Goal: Task Accomplishment & Management: Complete application form

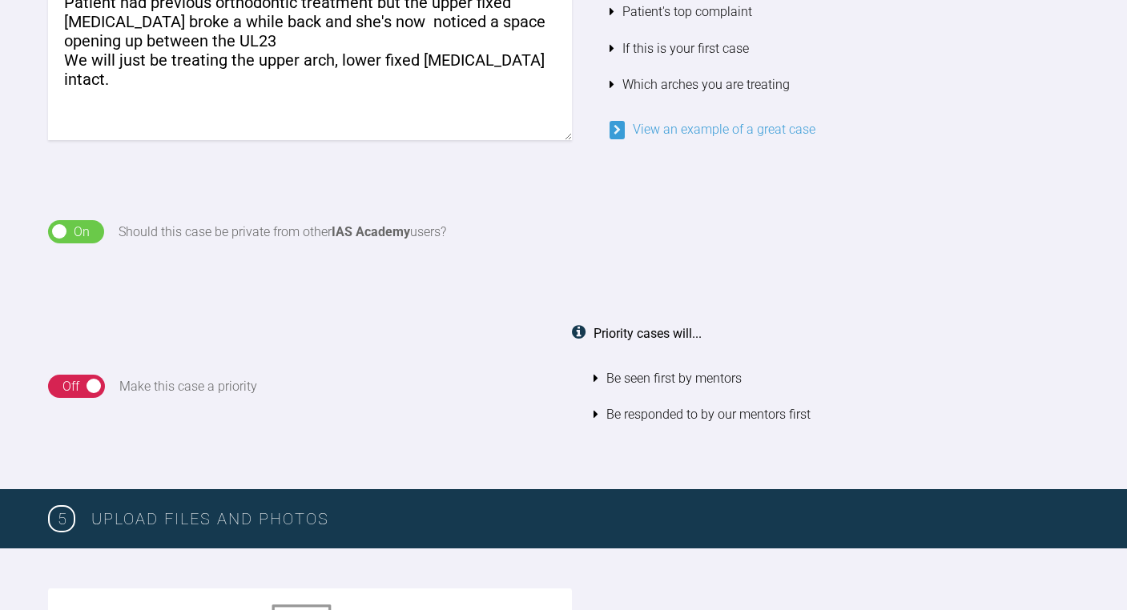
scroll to position [1567, 0]
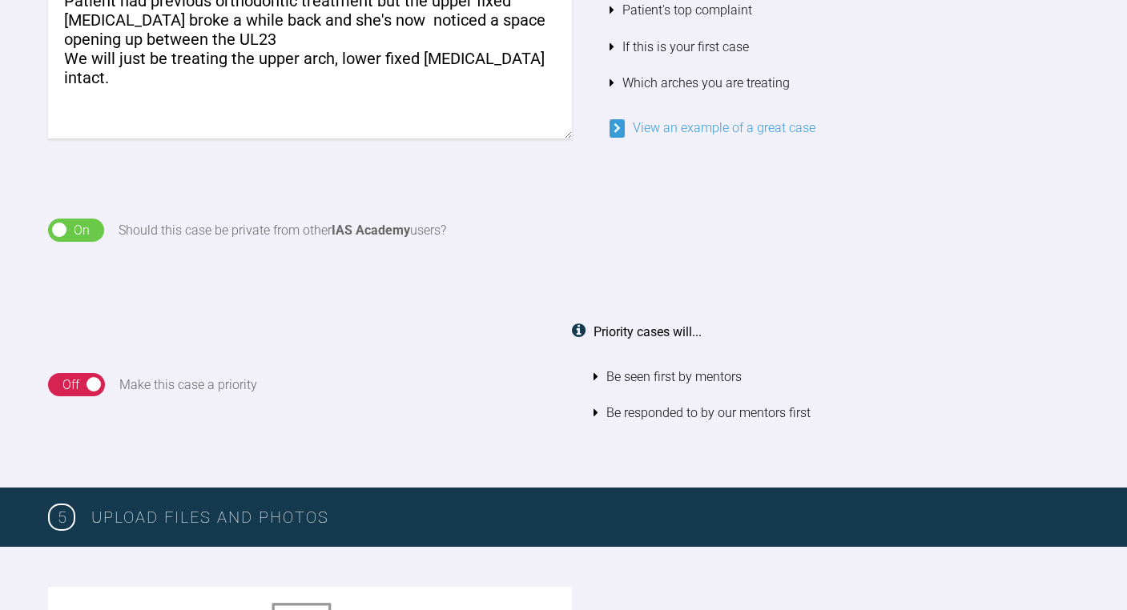
click at [199, 29] on textarea "Spacing between upper front teeth Patient had previous orthodontic treatment bu…" at bounding box center [310, 47] width 524 height 183
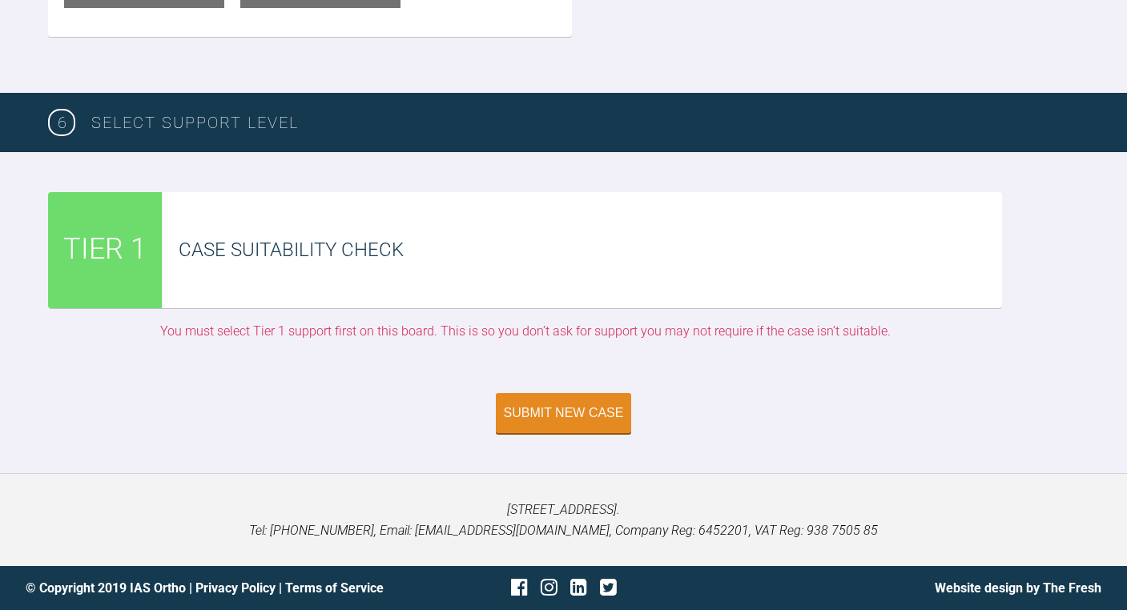
scroll to position [3449, 0]
type textarea "Spacing between upper front teeth Patient had previous orthodontic treatment bu…"
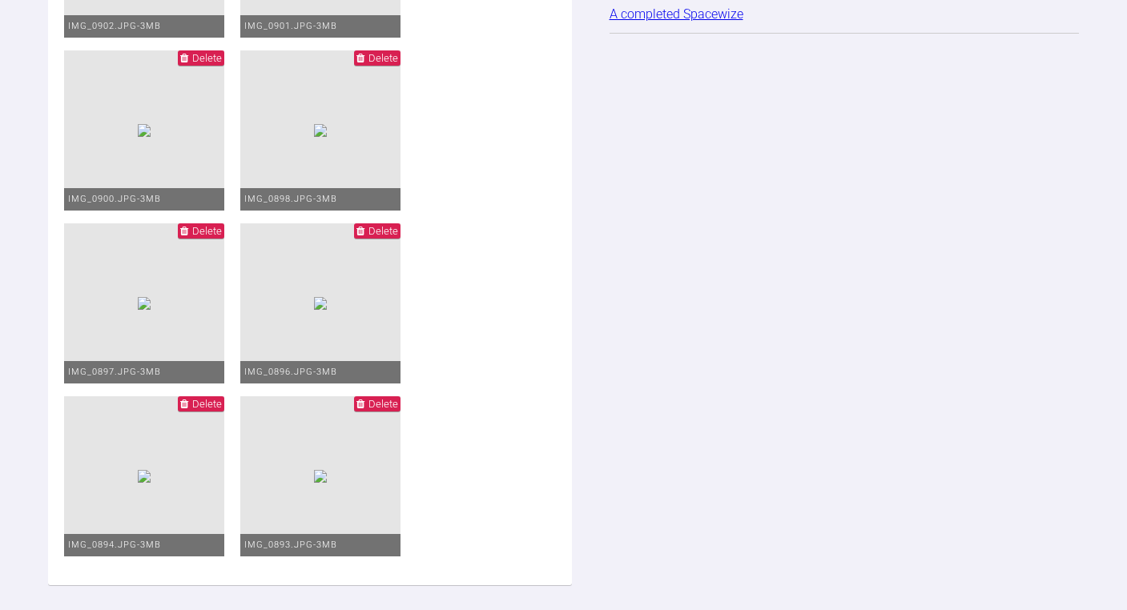
scroll to position [2819, 0]
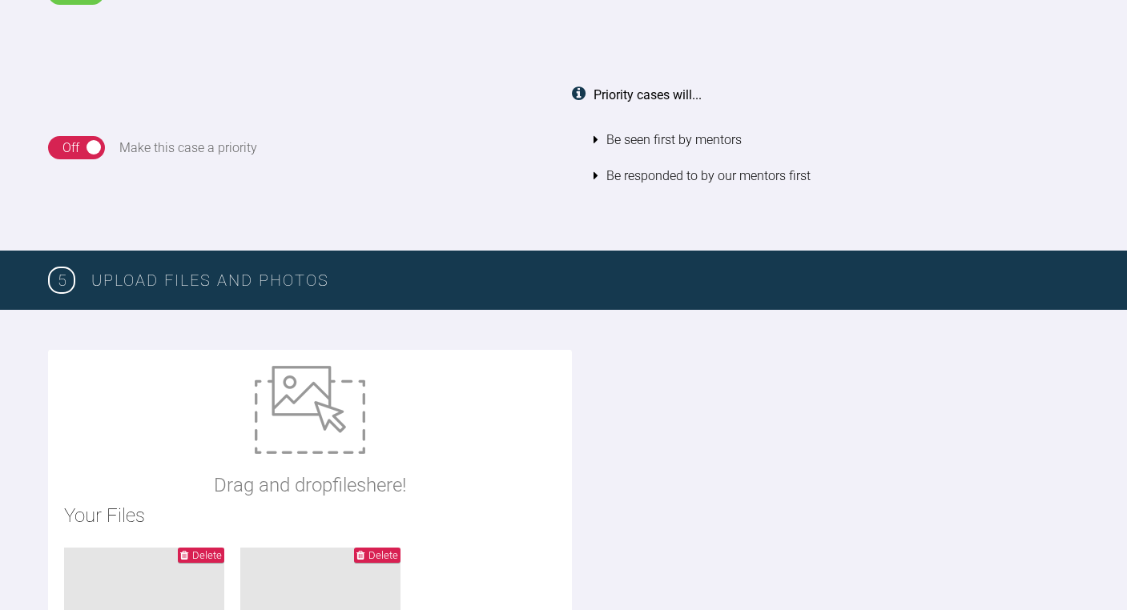
scroll to position [1808, 0]
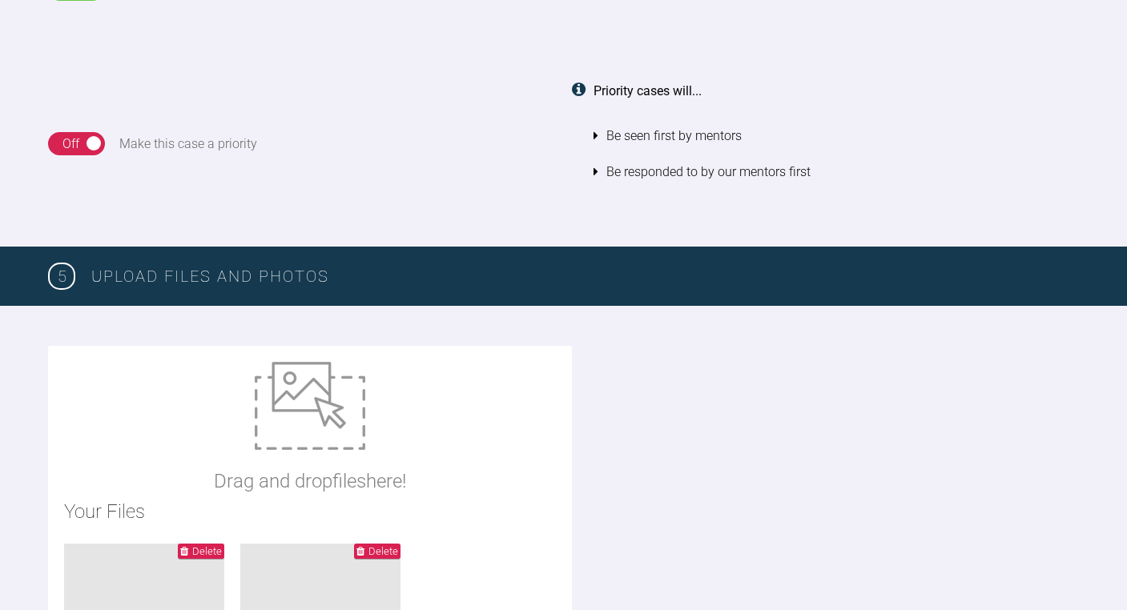
click at [295, 384] on img at bounding box center [310, 406] width 110 height 88
type input "C:\fakepath\ortho assess form.pdf"
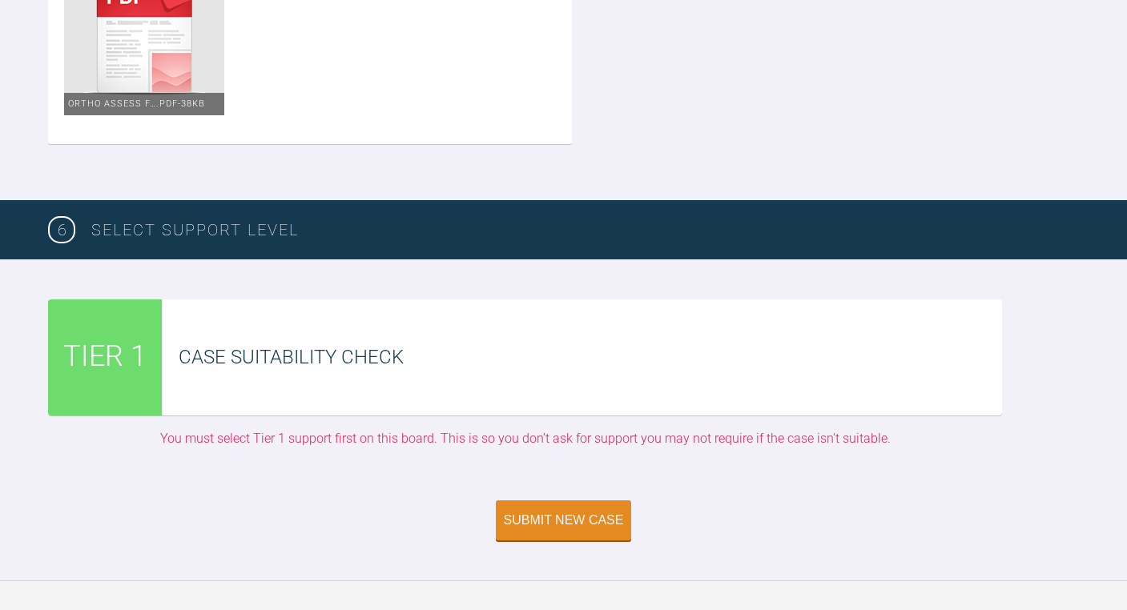
scroll to position [3446, 0]
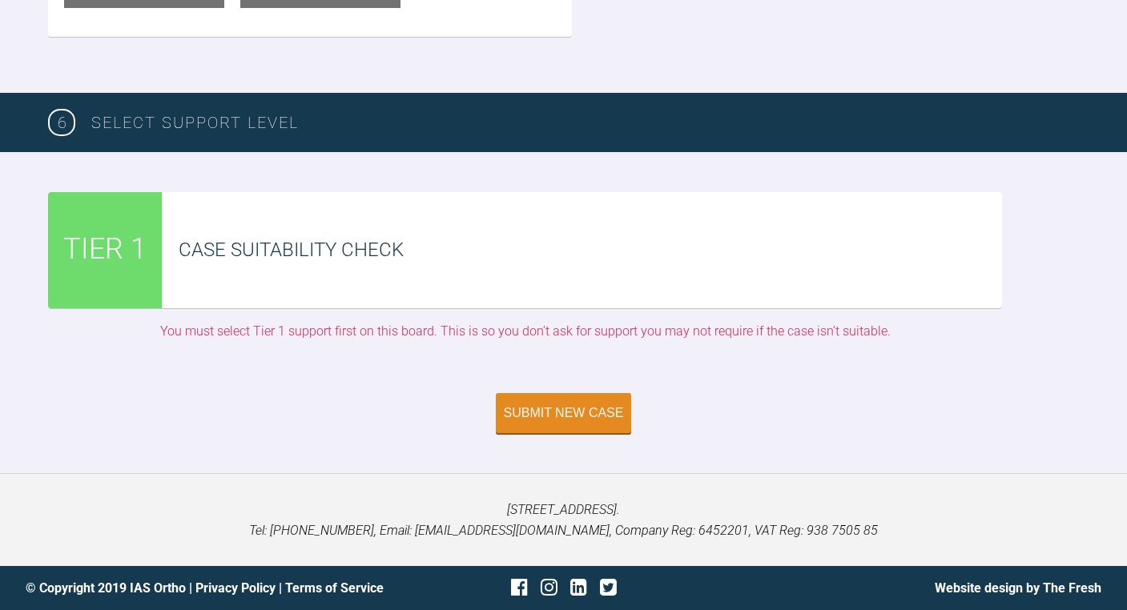
scroll to position [4227, 0]
click at [539, 408] on div "Submit New Case" at bounding box center [564, 415] width 120 height 14
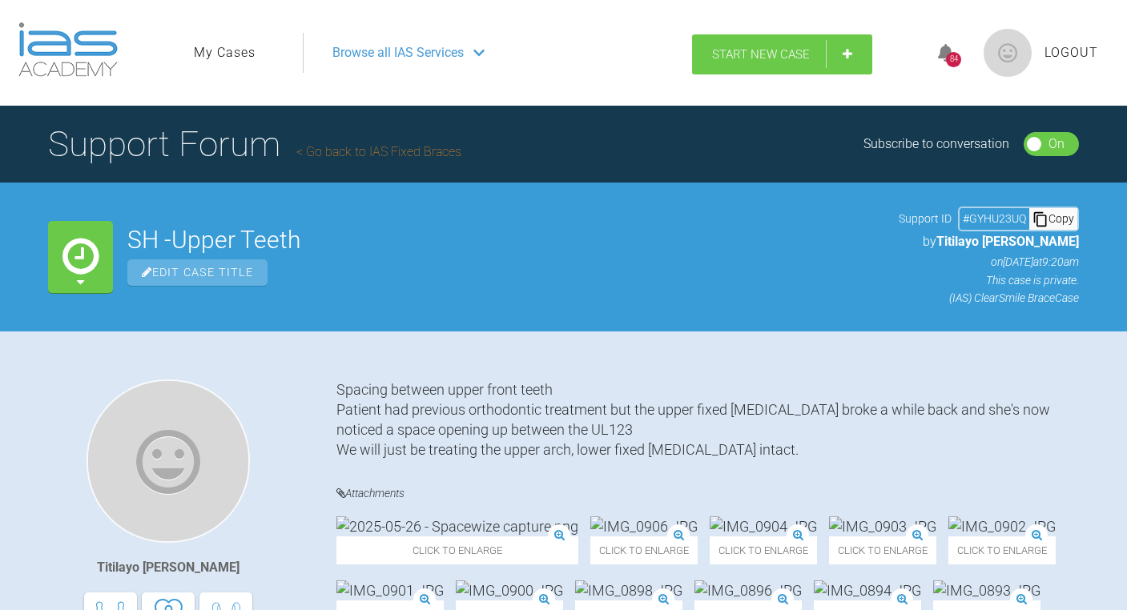
click at [760, 46] on link "Start New Case" at bounding box center [782, 54] width 180 height 40
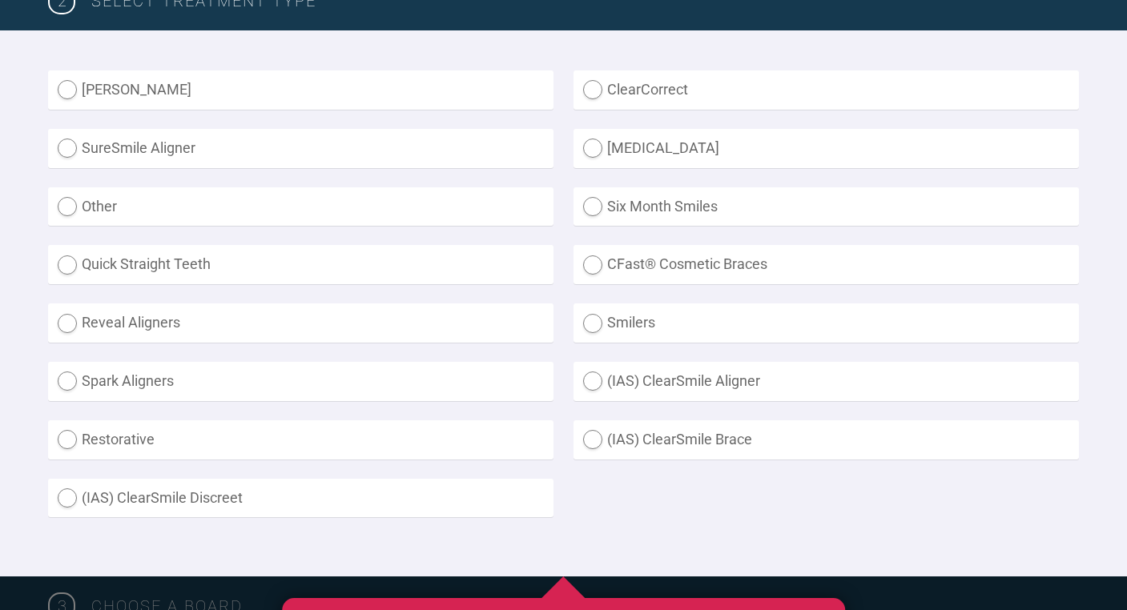
scroll to position [448, 0]
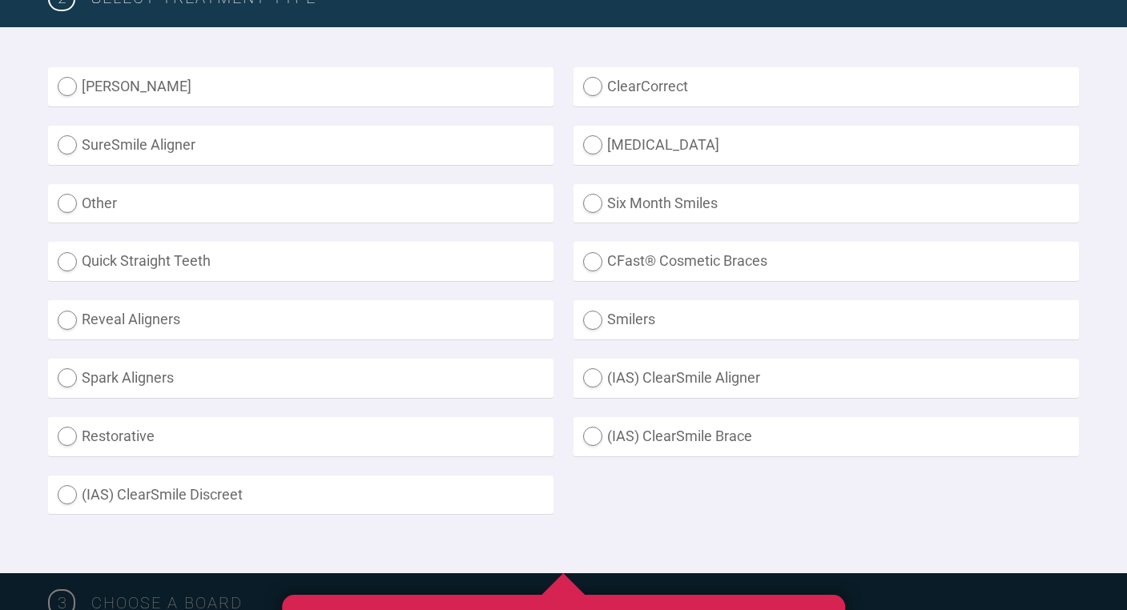
click at [704, 430] on label "(IAS) ClearSmile Brace" at bounding box center [825, 436] width 505 height 39
radio Brace "true"
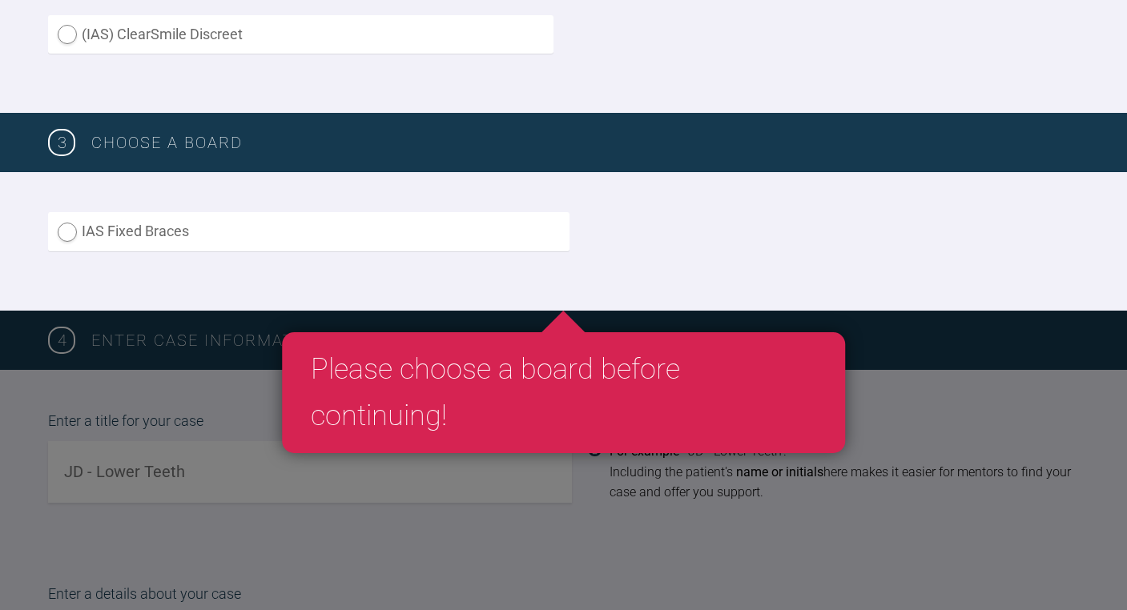
scroll to position [916, 0]
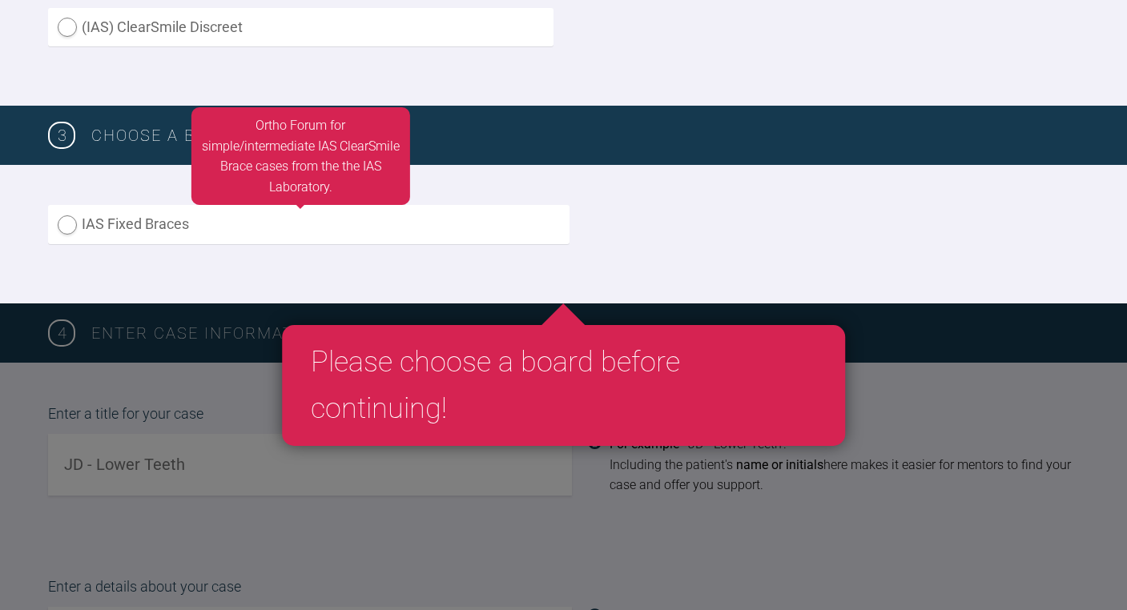
click at [410, 220] on label "IAS Fixed Braces" at bounding box center [308, 224] width 521 height 39
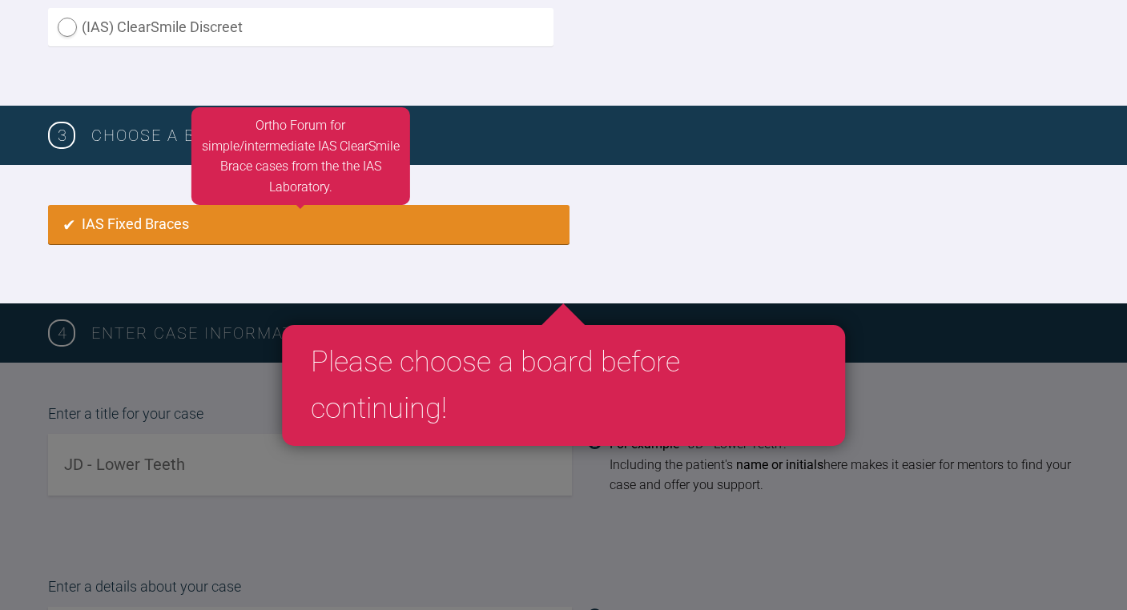
radio input "true"
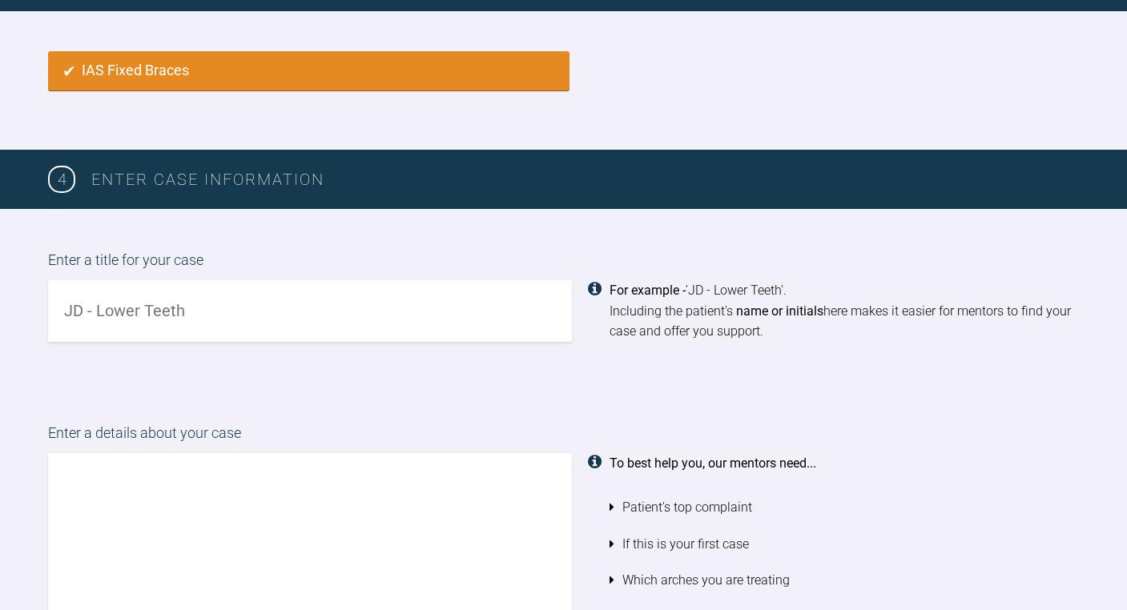
scroll to position [1074, 0]
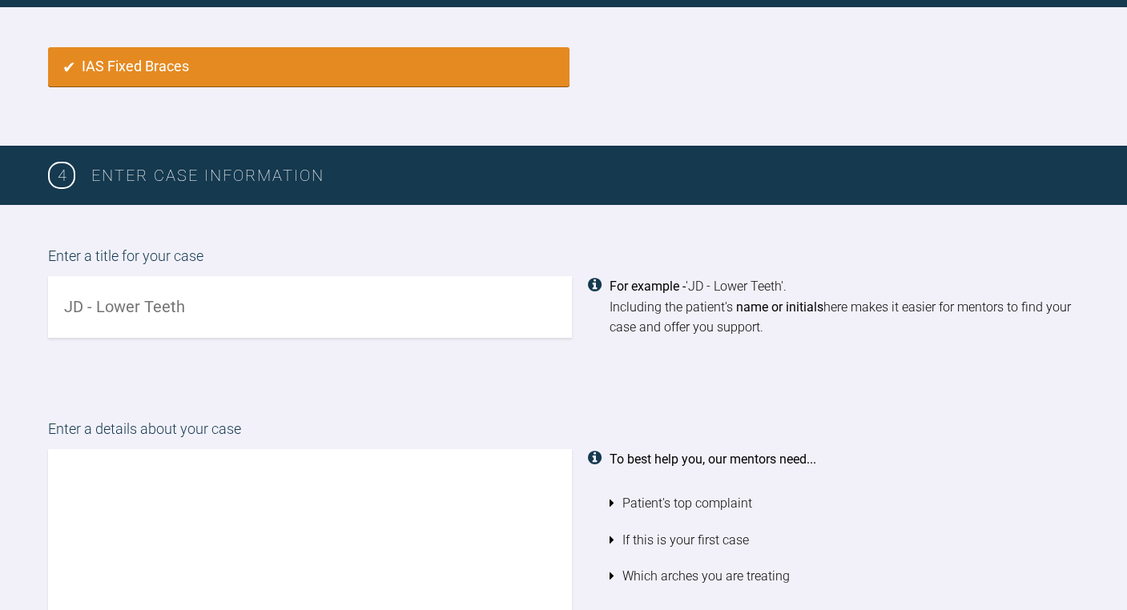
click at [342, 303] on input "text" at bounding box center [310, 307] width 524 height 62
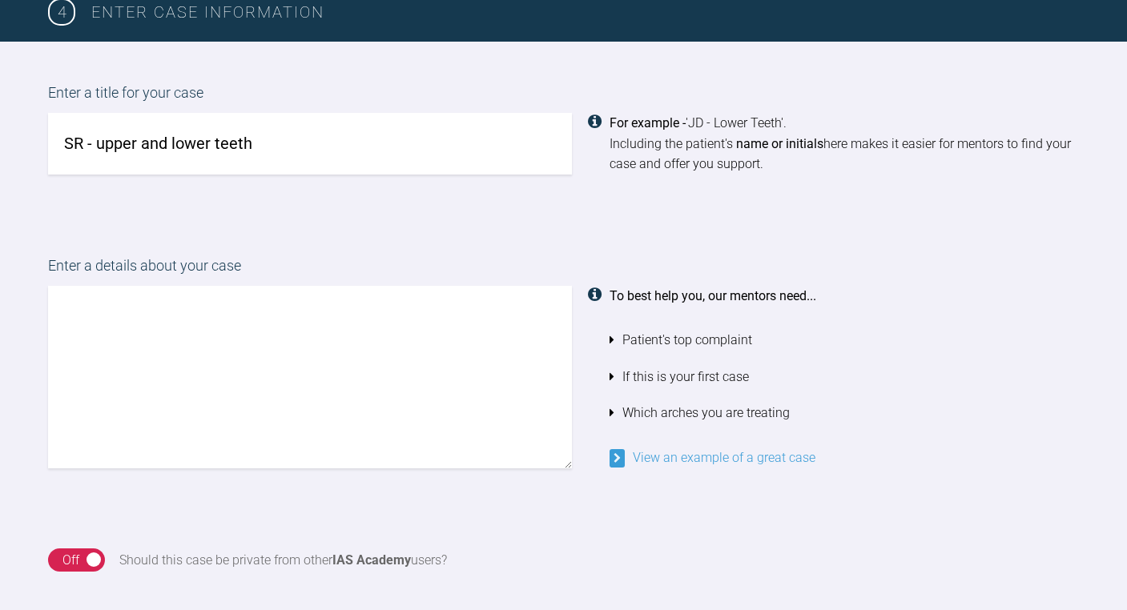
scroll to position [1239, 0]
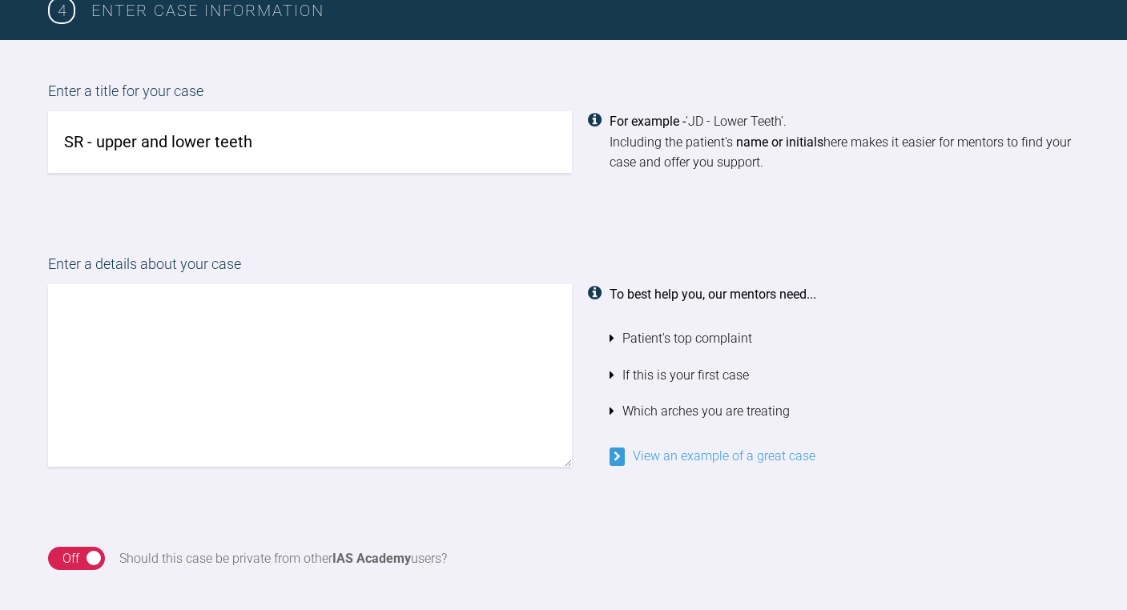
type input "SR - upper and lower teeth"
click at [170, 297] on textarea at bounding box center [310, 375] width 524 height 183
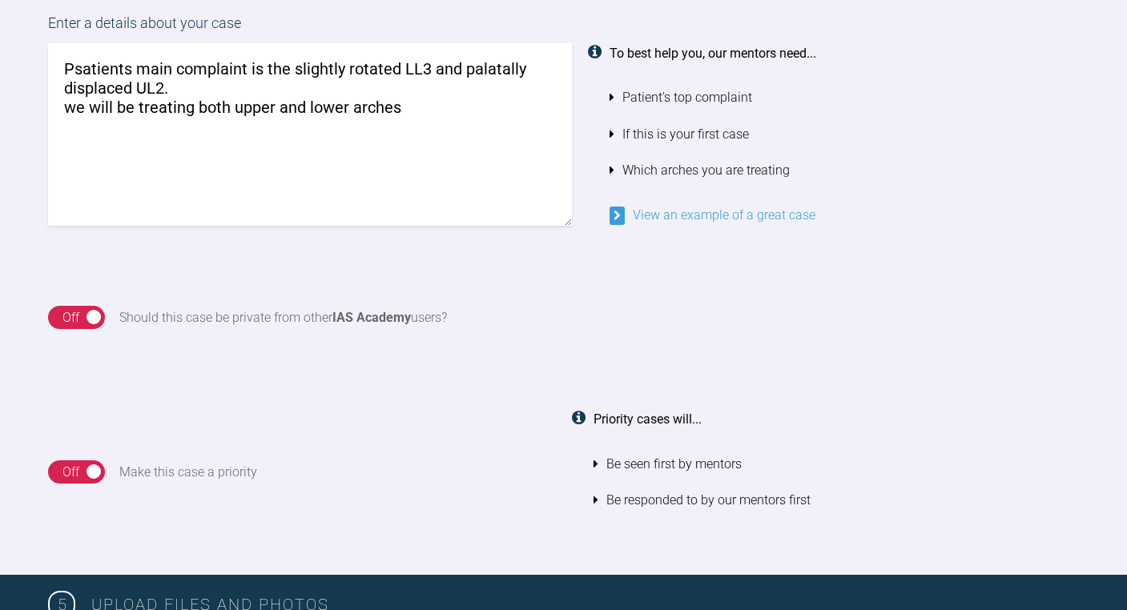
scroll to position [1483, 0]
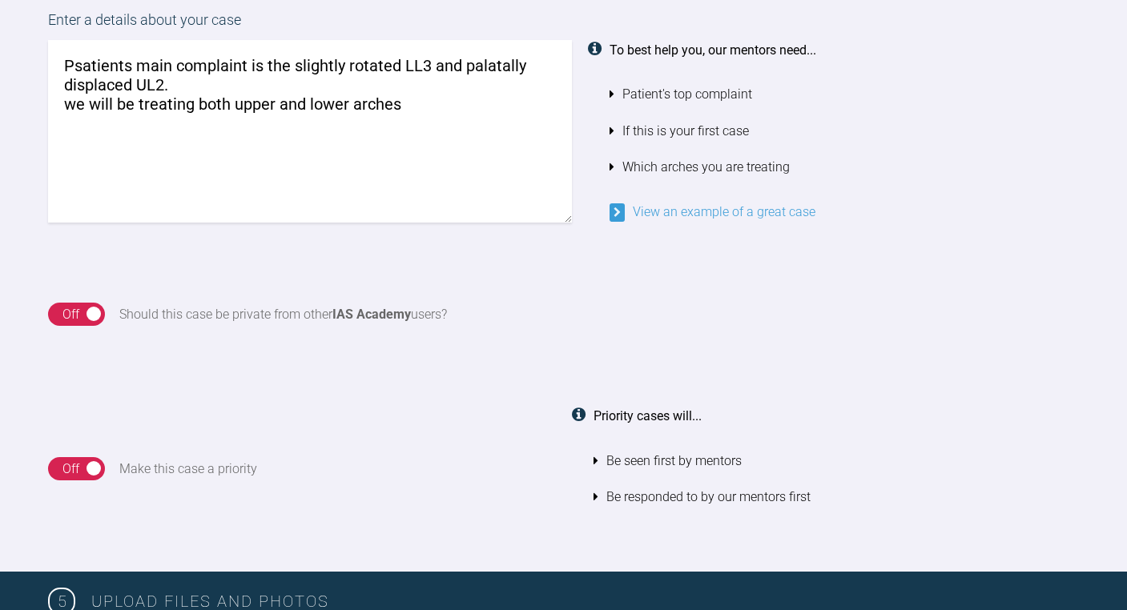
click at [96, 303] on div "On Off" at bounding box center [76, 315] width 57 height 24
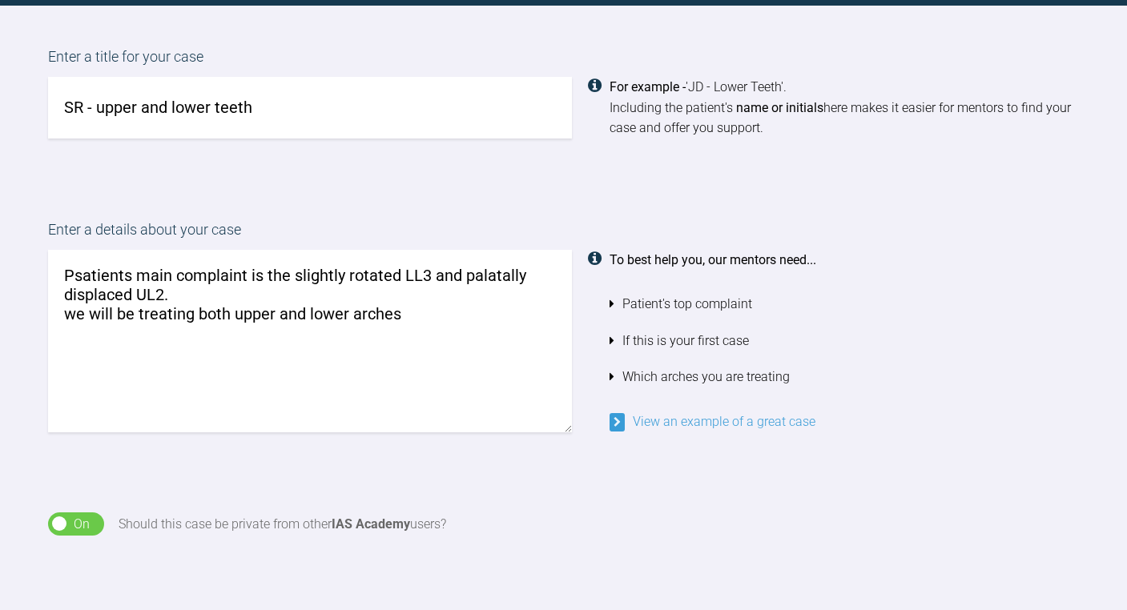
scroll to position [1280, 0]
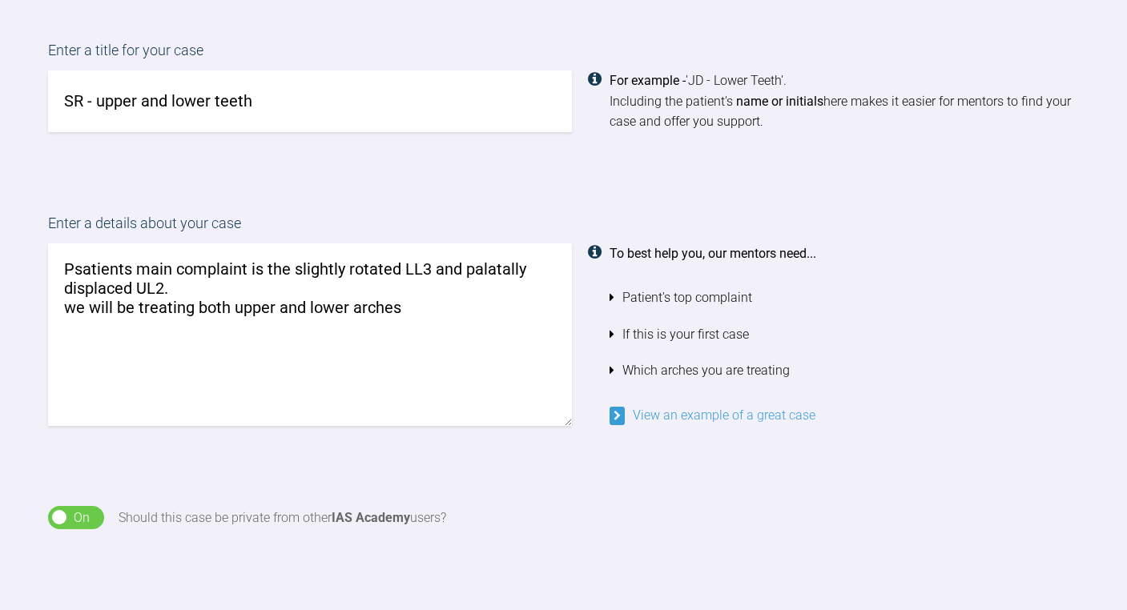
drag, startPoint x: 70, startPoint y: 256, endPoint x: 166, endPoint y: 274, distance: 96.9
click at [166, 274] on textarea "Psatients main complaint is the slightly rotated LL3 and palatally displaced UL…" at bounding box center [310, 334] width 524 height 183
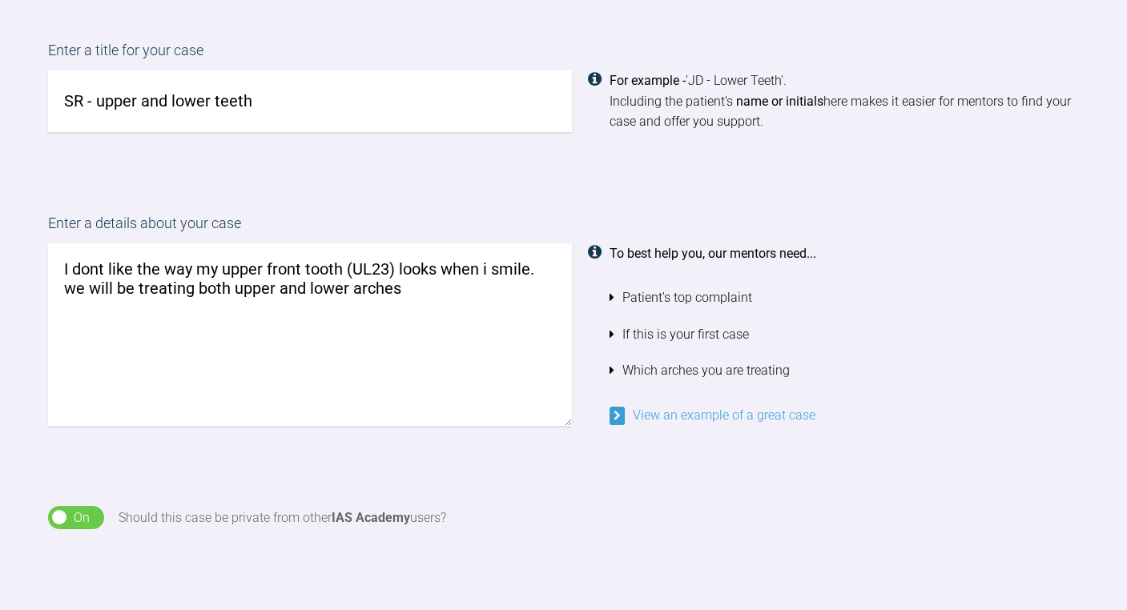
click at [63, 259] on textarea "I dont like the way my upper front tooth (UL23) looks when i smile. we will be …" at bounding box center [310, 334] width 524 height 183
click at [534, 259] on textarea ""I dont like the way my upper front tooth (UL23) looks when i smile. we will be…" at bounding box center [310, 334] width 524 height 183
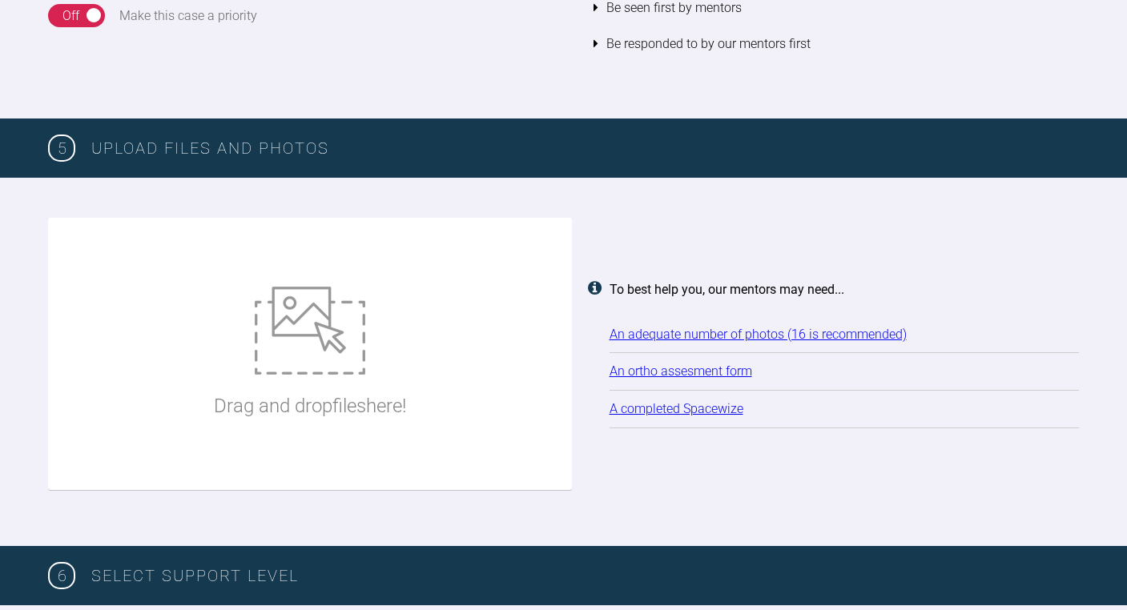
scroll to position [1938, 0]
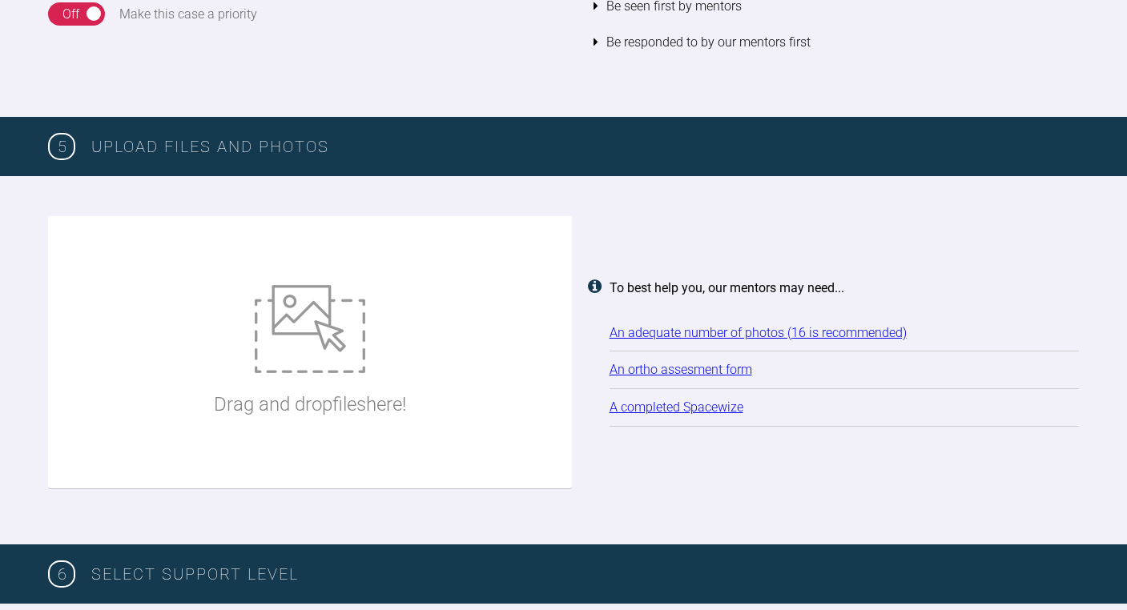
type textarea ""I dont like the way my upper front tooth (UL23) looks when i smile". we will b…"
click at [636, 400] on link "A completed Spacewize" at bounding box center [676, 407] width 134 height 15
click at [709, 400] on link "A completed Spacewize" at bounding box center [676, 407] width 134 height 15
click at [701, 400] on link "A completed Spacewize" at bounding box center [676, 407] width 134 height 15
click at [653, 400] on link "A completed Spacewize" at bounding box center [676, 407] width 134 height 15
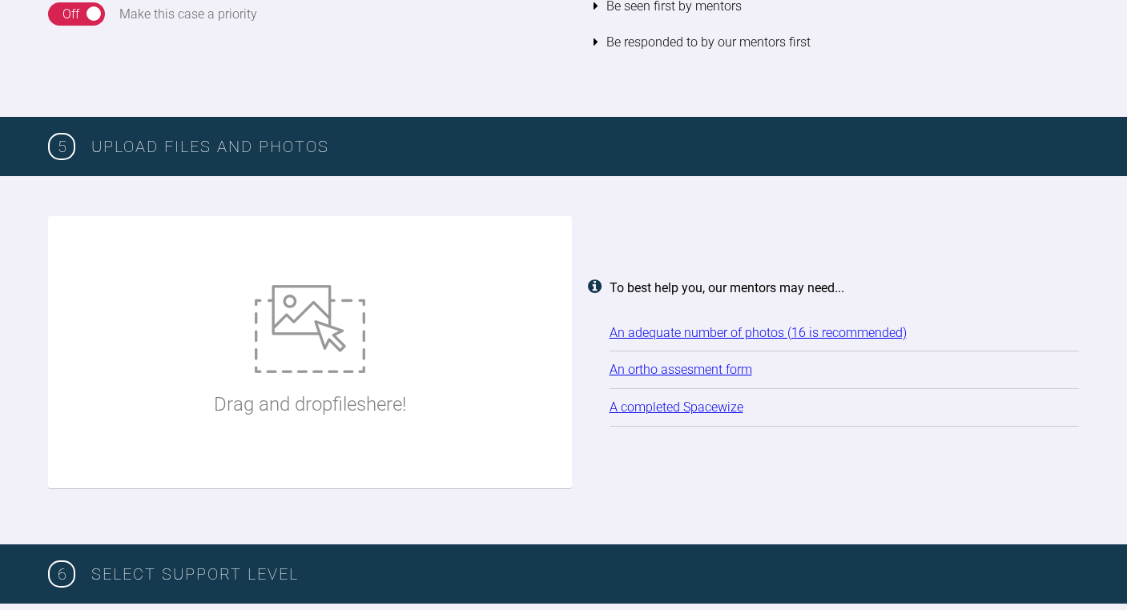
click at [642, 362] on link "An ortho assesment form" at bounding box center [680, 369] width 143 height 15
click at [656, 362] on link "An ortho assesment form" at bounding box center [680, 369] width 143 height 15
click at [330, 330] on img at bounding box center [310, 329] width 110 height 88
type input "C:\fakepath\ortho assess form.pdf"
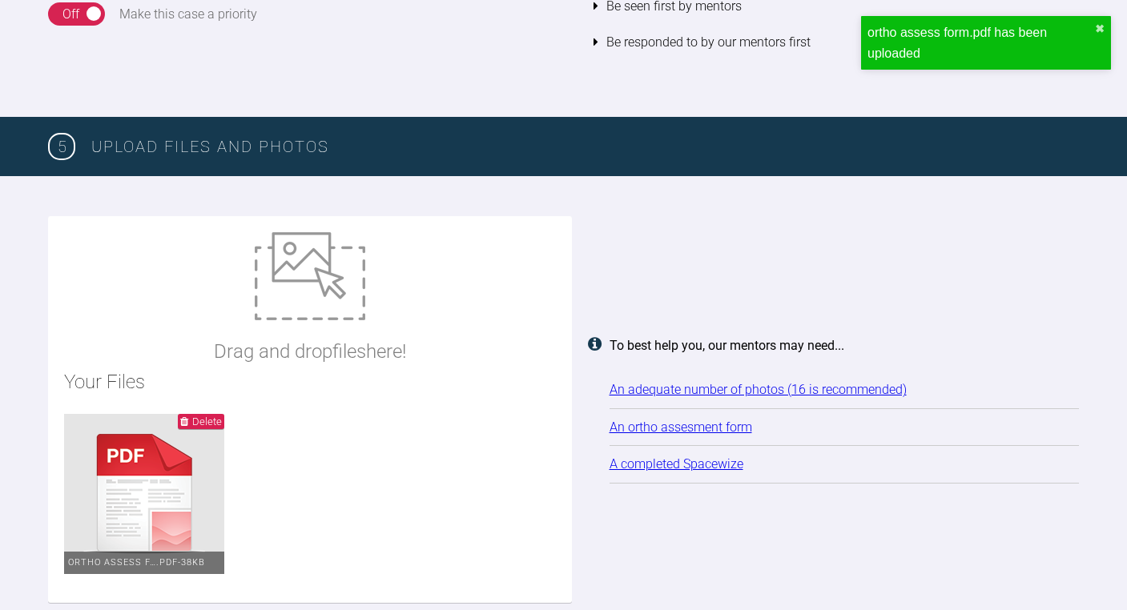
click at [332, 257] on img at bounding box center [310, 276] width 110 height 88
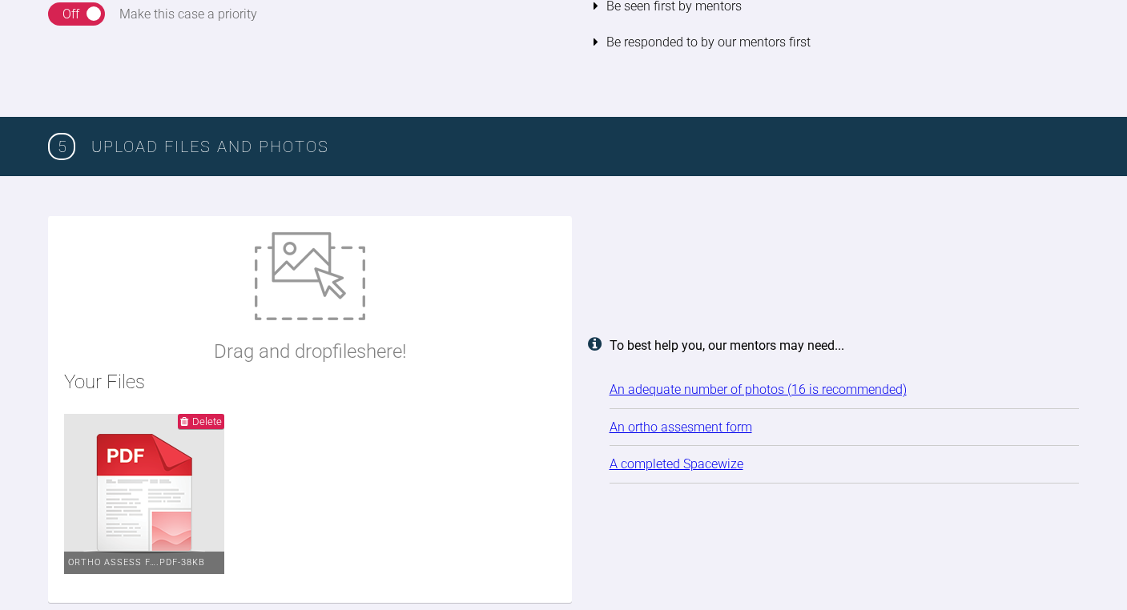
type input "C:\fakepath\[DATE] - Spacewize capture.png"
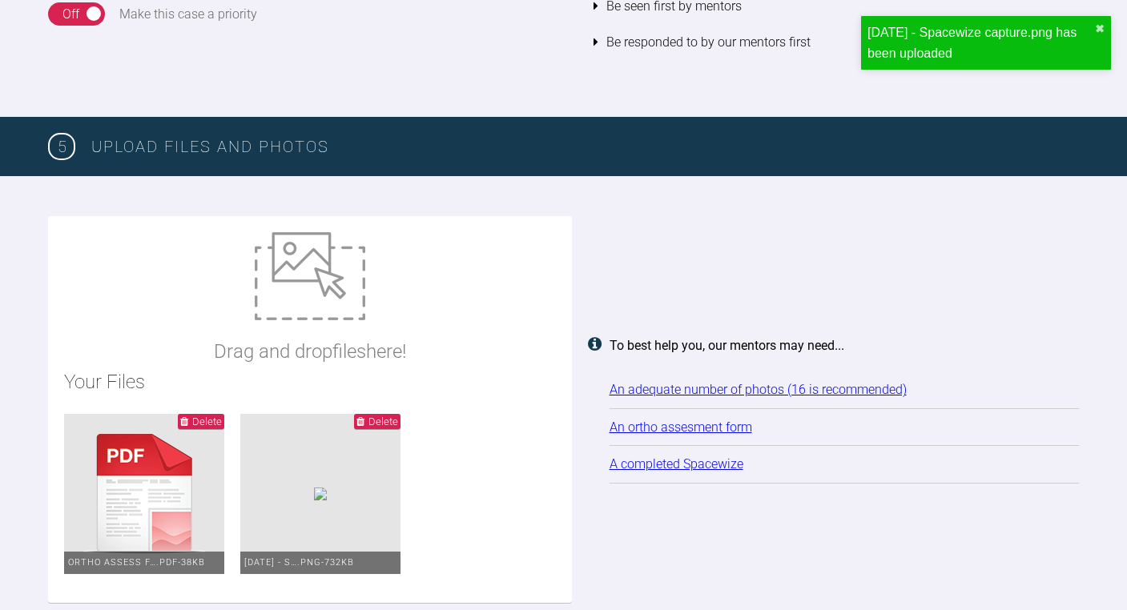
click at [317, 252] on img at bounding box center [310, 276] width 110 height 88
type input "C:\fakepath\[DATE] - Spacewize capture-2.png"
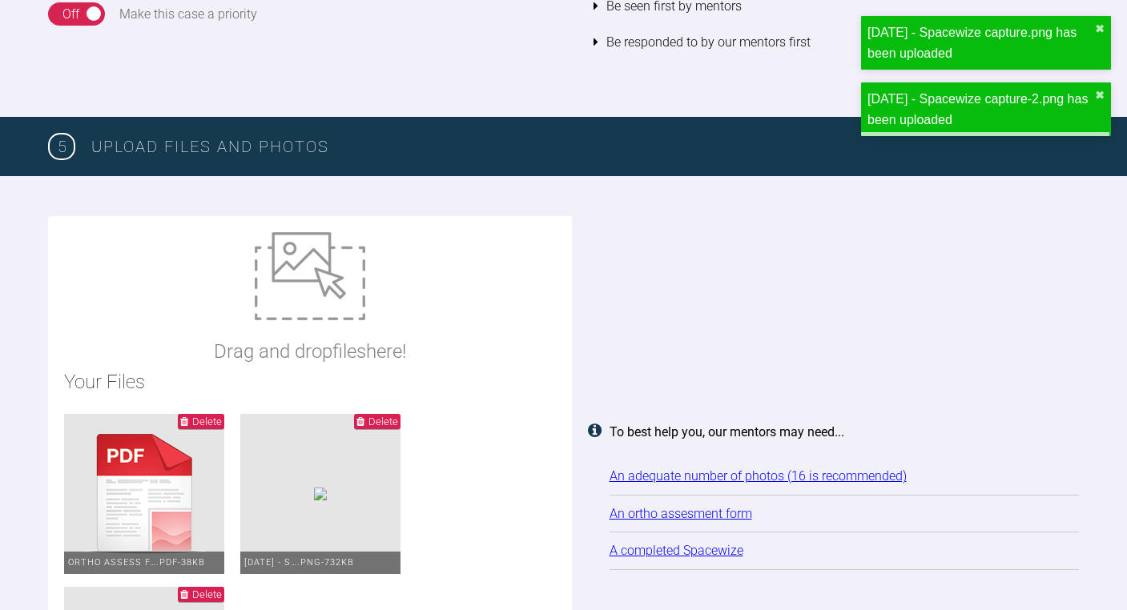
click at [299, 247] on img at bounding box center [310, 276] width 110 height 88
type input "C:\fakepath\IMG_1129.JPG"
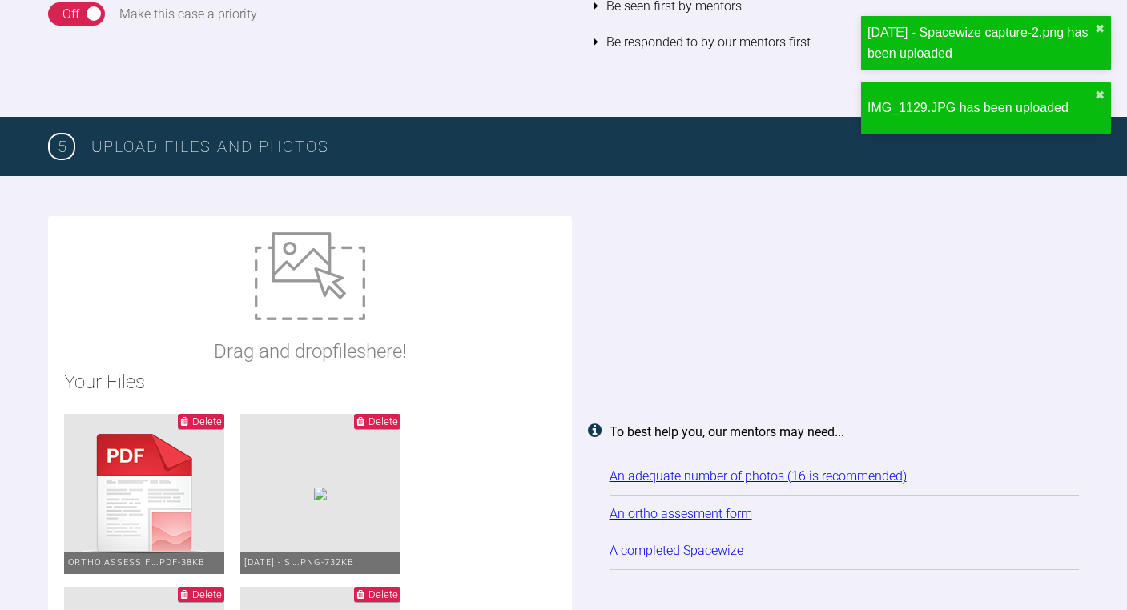
click at [325, 269] on img at bounding box center [310, 276] width 110 height 88
type input "C:\fakepath\IMG_1128.JPG"
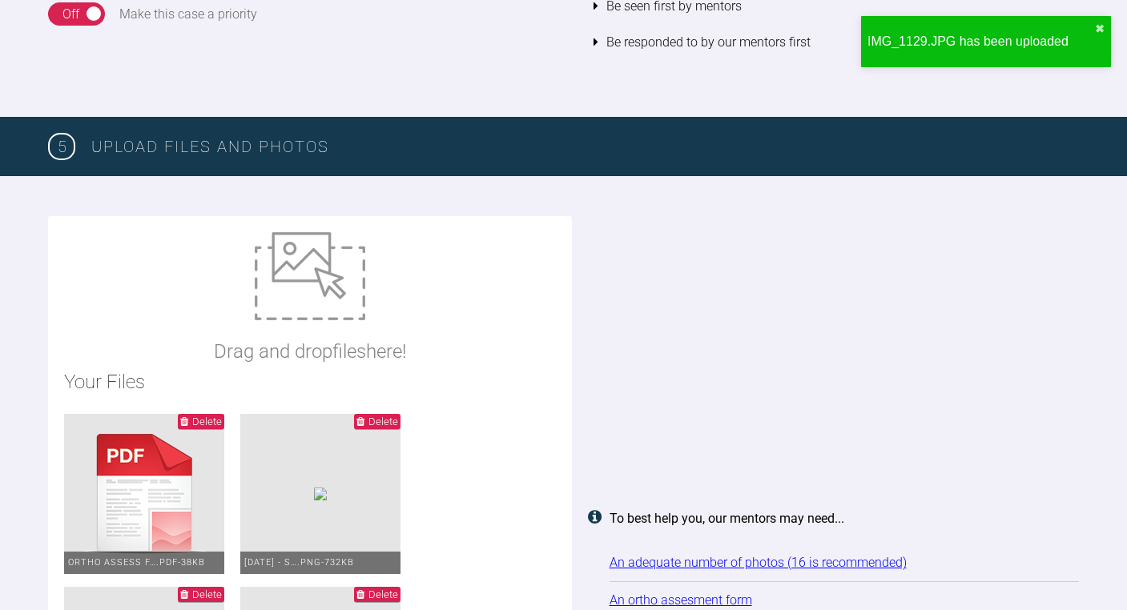
click at [320, 274] on img at bounding box center [310, 276] width 110 height 88
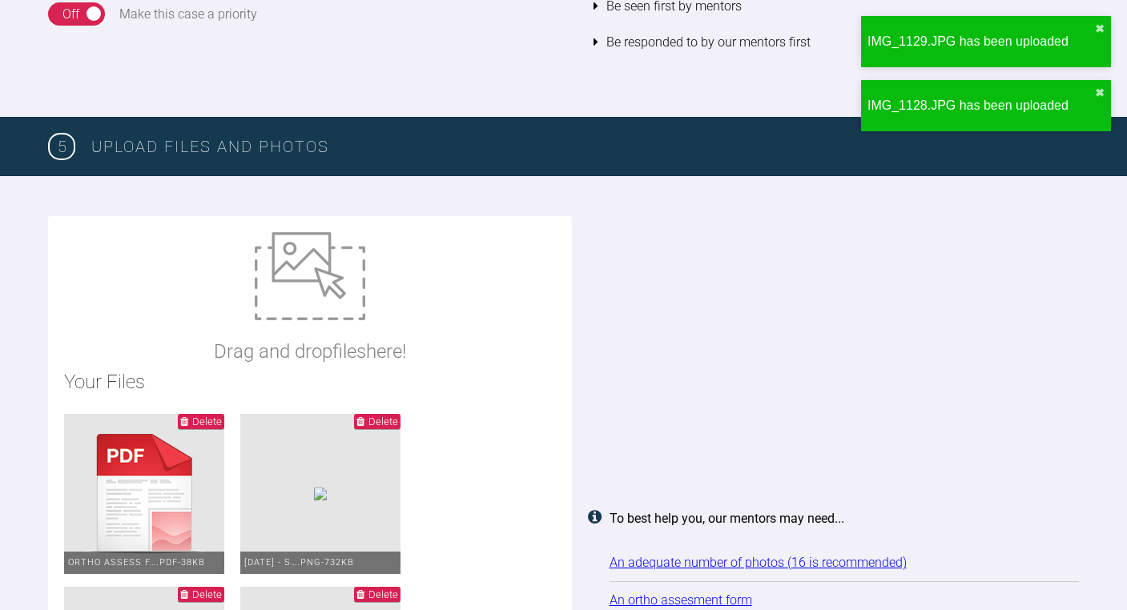
type input "C:\fakepath\IMG_1127.JPG"
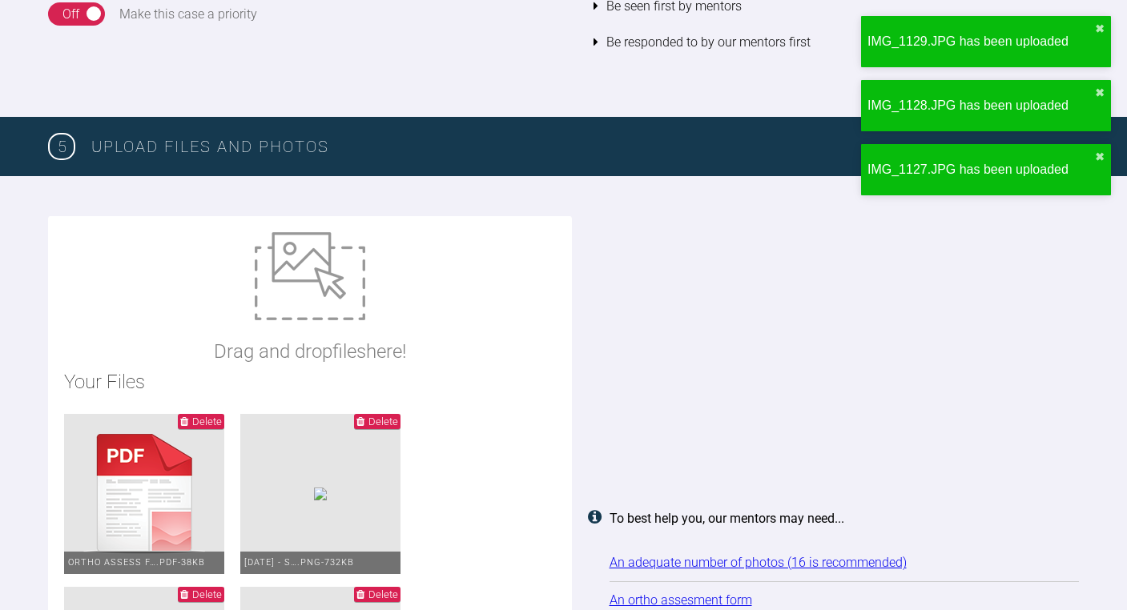
click at [306, 263] on img at bounding box center [310, 276] width 110 height 88
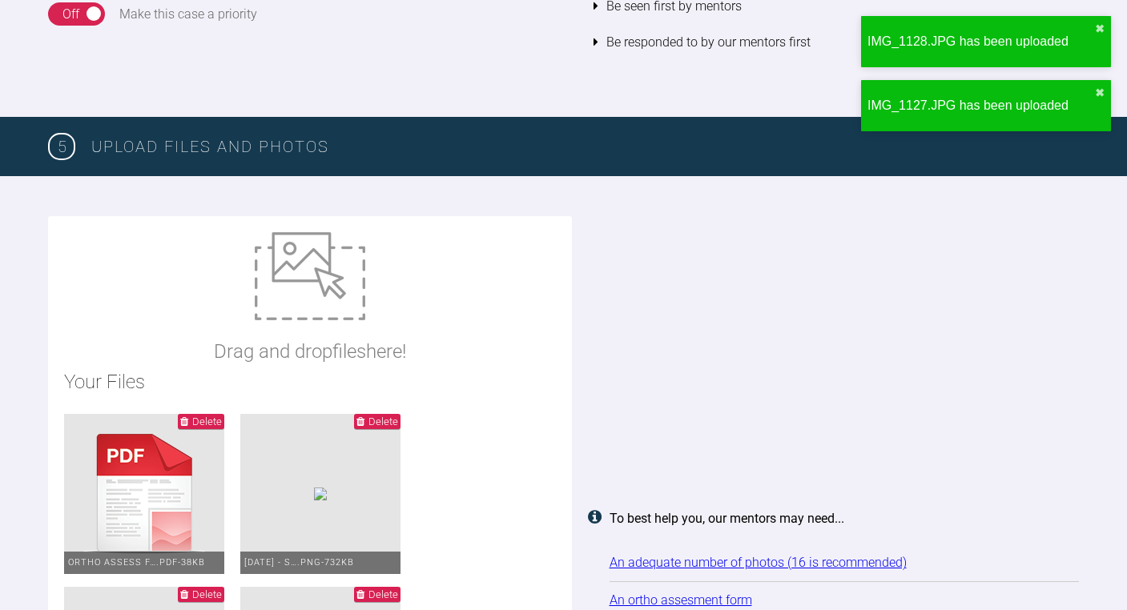
type input "C:\fakepath\IMG_1126.JPG"
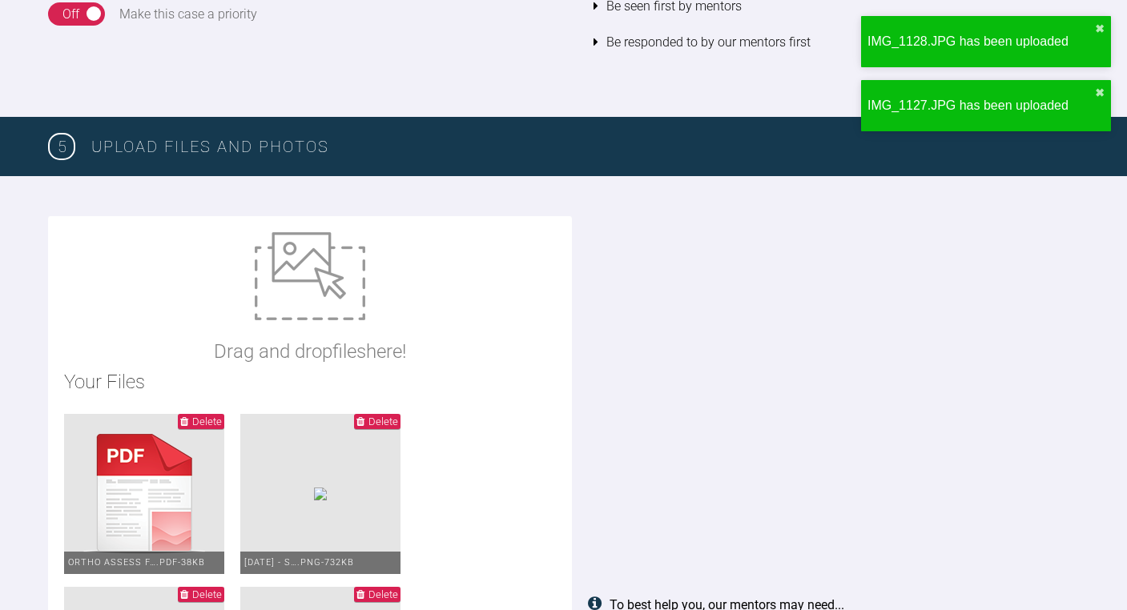
click at [295, 271] on img at bounding box center [310, 276] width 110 height 88
type input "C:\fakepath\IMG_1125.JPG"
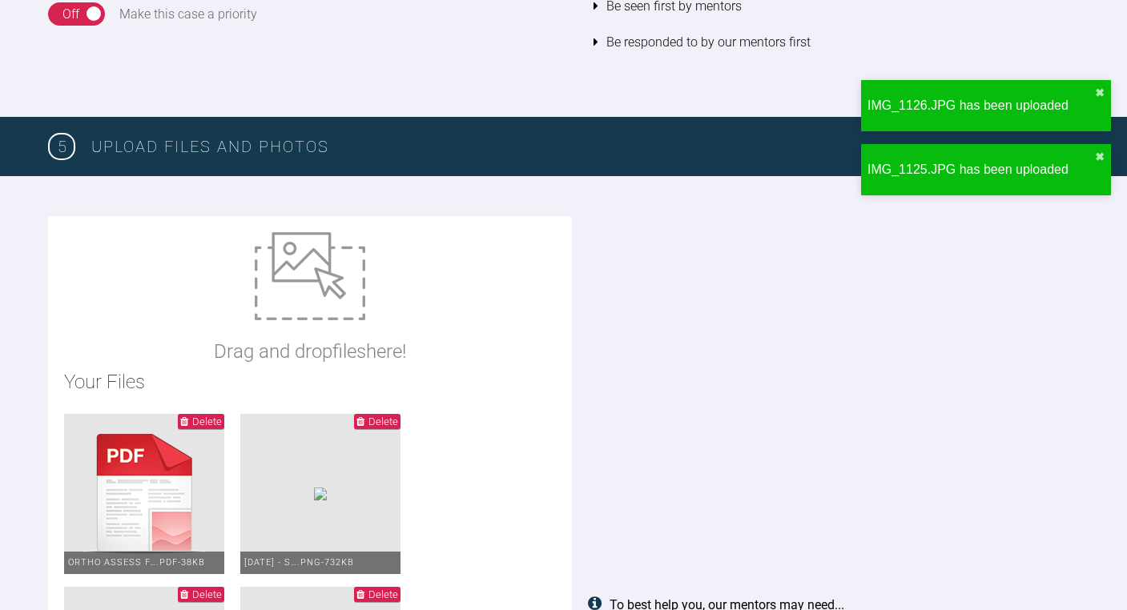
click at [327, 274] on img at bounding box center [310, 276] width 110 height 88
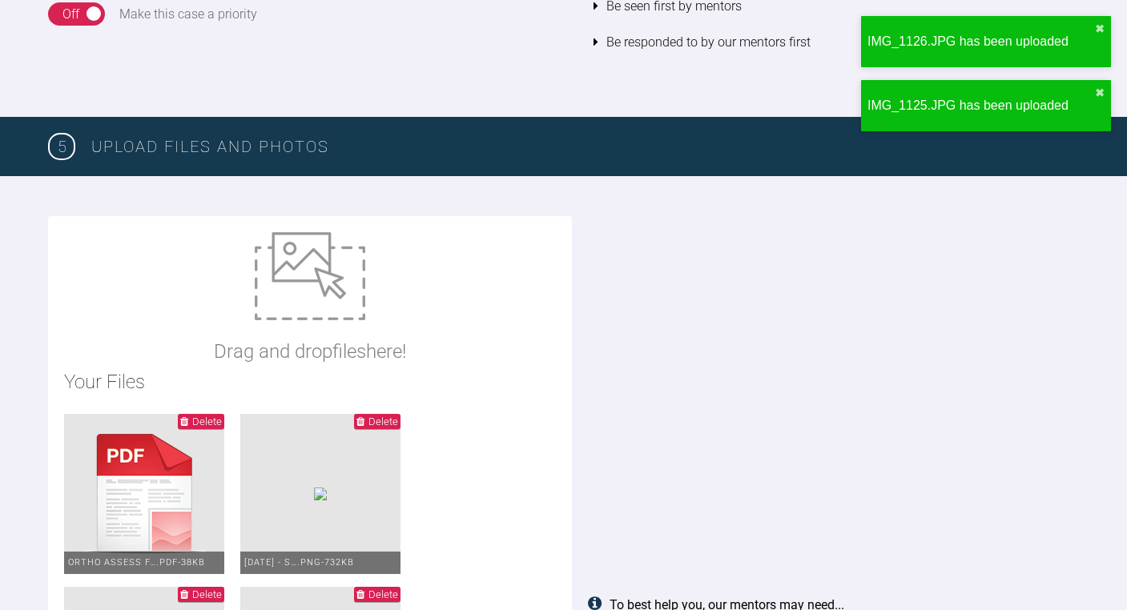
type input "C:\fakepath\IMG_1124.JPG"
click at [307, 285] on img at bounding box center [310, 276] width 110 height 88
type input "C:\fakepath\IMG_1124.JPG"
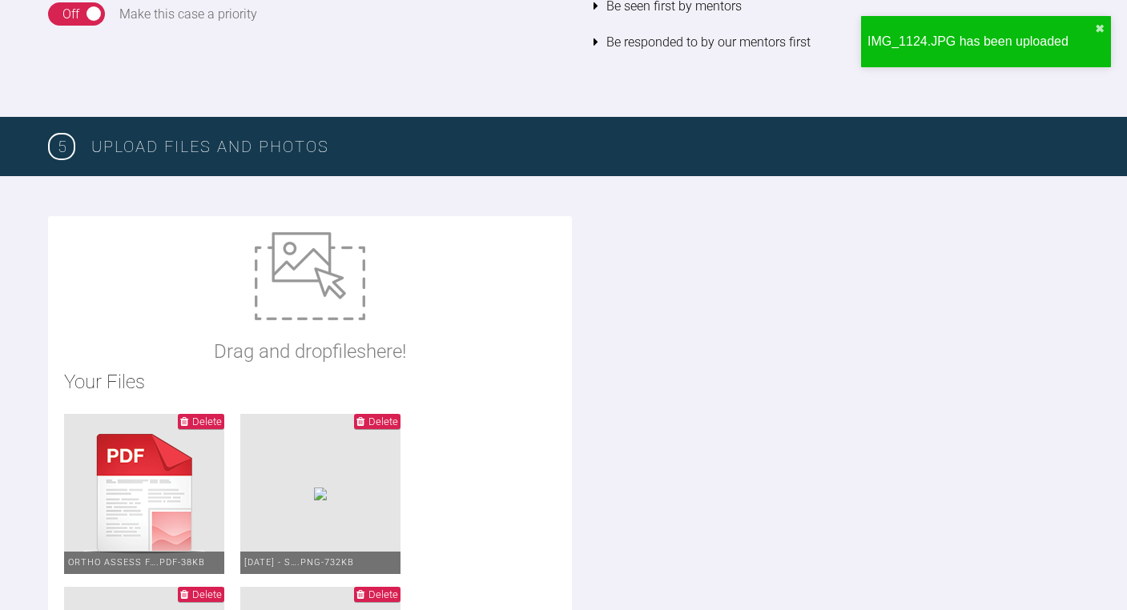
click at [335, 305] on img at bounding box center [310, 276] width 110 height 88
type input "C:\fakepath\IMG_1123.JPG"
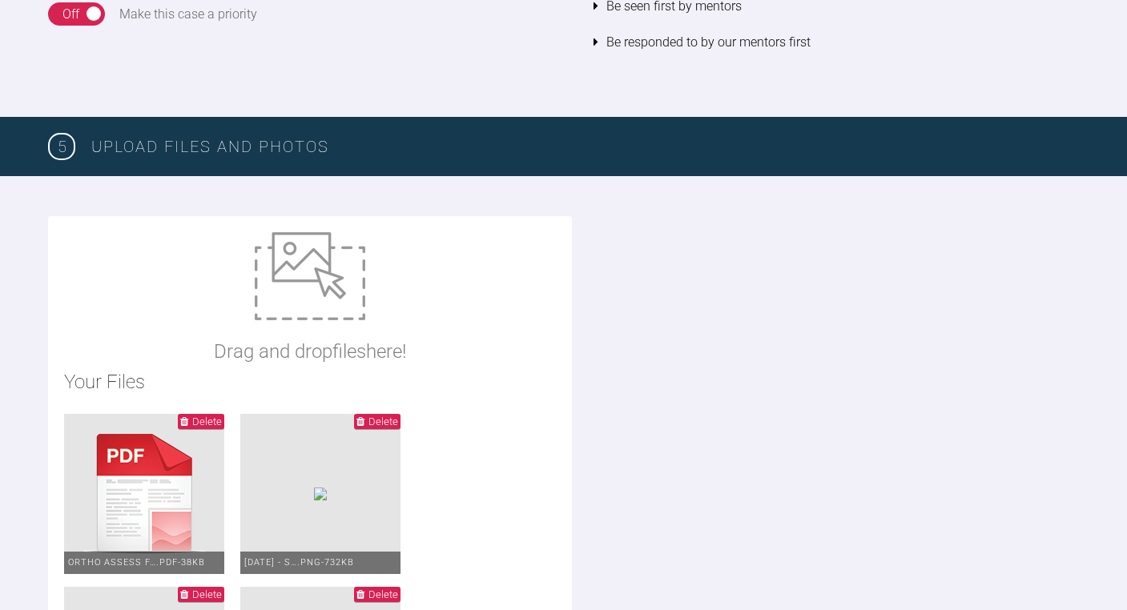
click at [307, 247] on img at bounding box center [310, 276] width 110 height 88
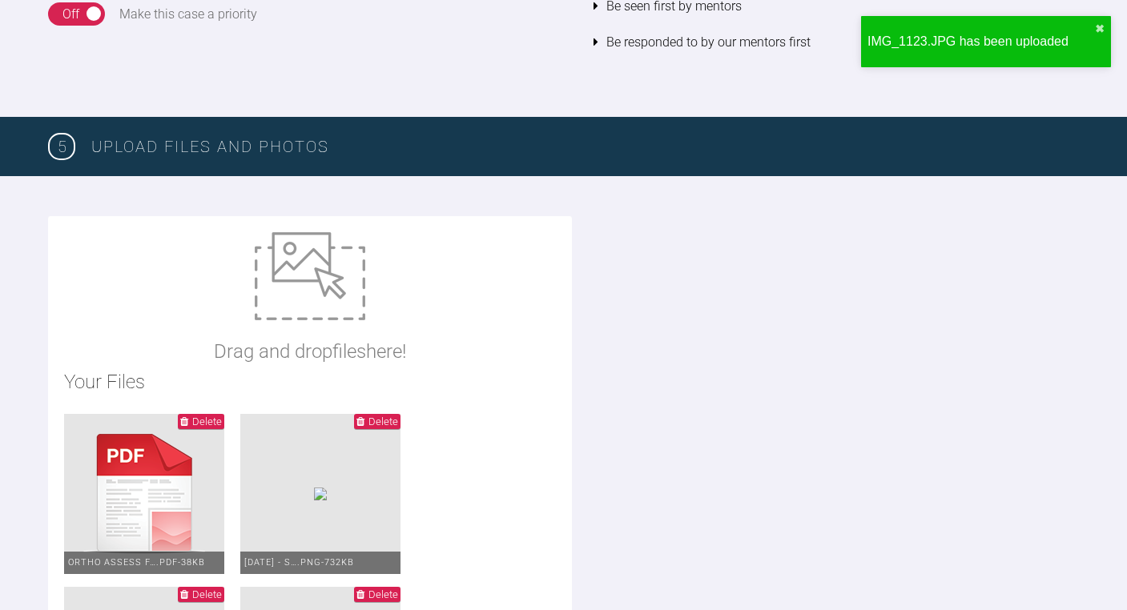
type input "C:\fakepath\IMG_1122.JPG"
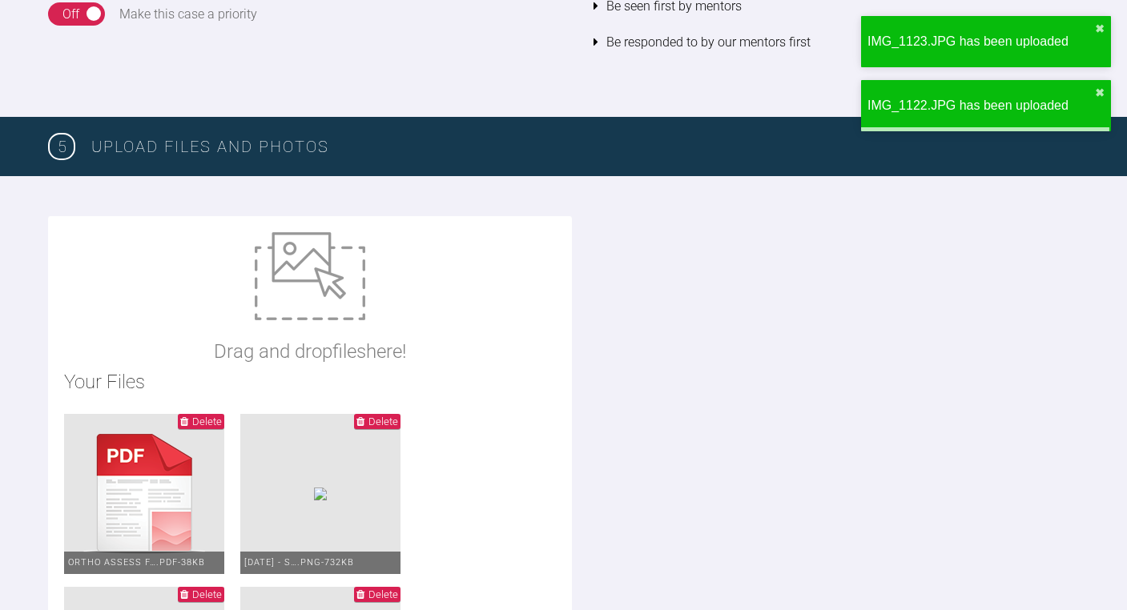
click at [308, 271] on img at bounding box center [310, 276] width 110 height 88
type input "C:\fakepath\IMG_1121.JPG"
click at [355, 272] on img at bounding box center [310, 276] width 110 height 88
type input "C:\fakepath\IMG_1120.JPG"
click at [311, 270] on img at bounding box center [310, 276] width 110 height 88
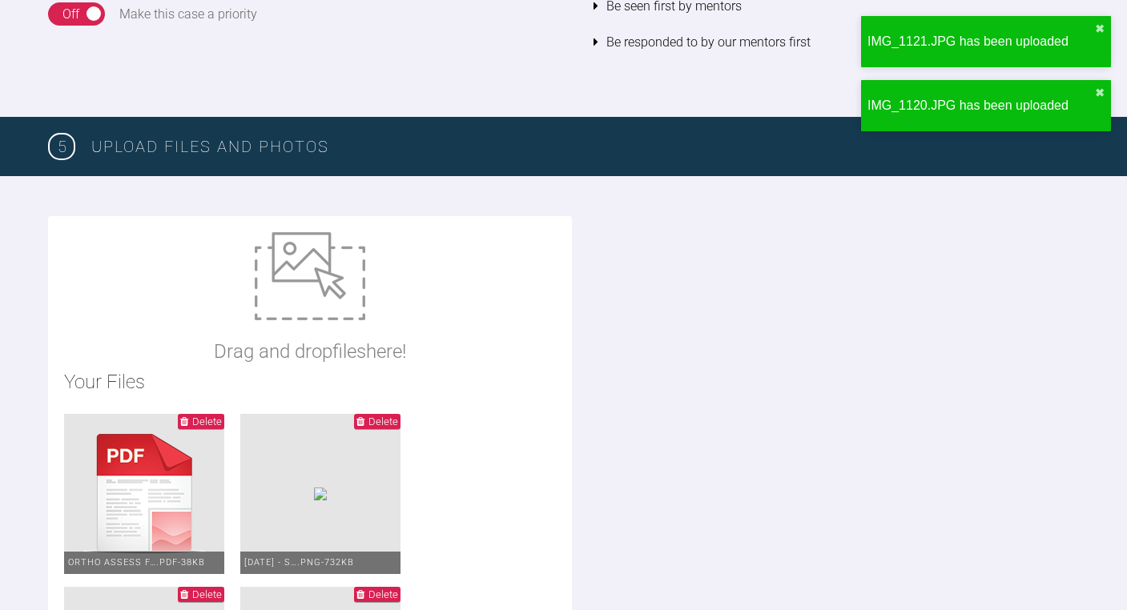
type input "C:\fakepath\IMG_1119.JPG"
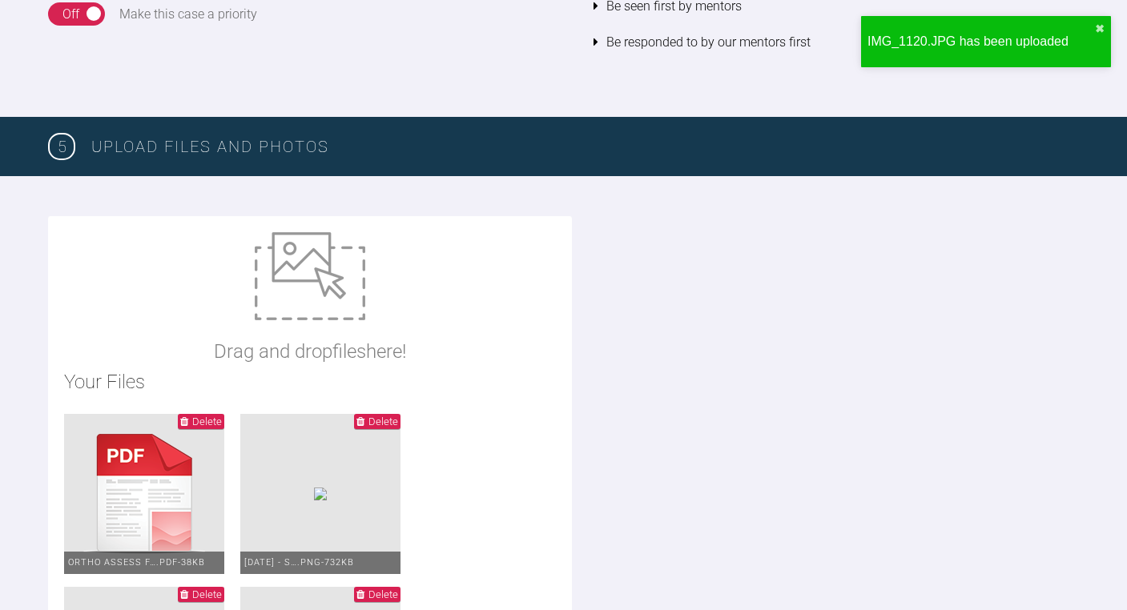
click at [334, 278] on img at bounding box center [310, 276] width 110 height 88
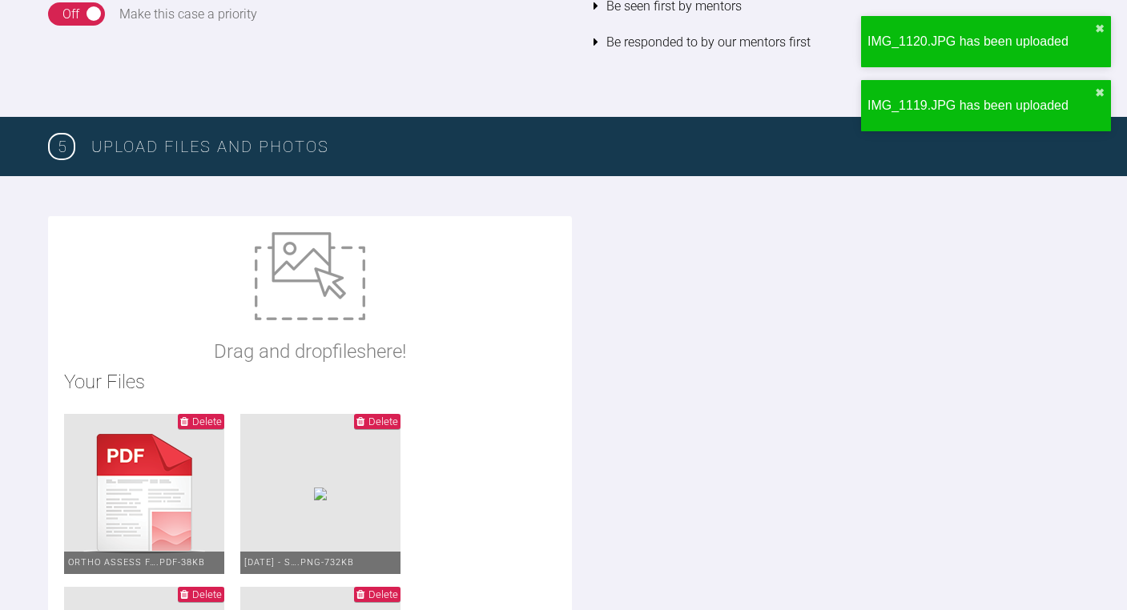
type input "C:\fakepath\IMG_1118.JPG"
click at [303, 255] on img at bounding box center [310, 276] width 110 height 88
type input "C:\fakepath\IMG_1117.JPG"
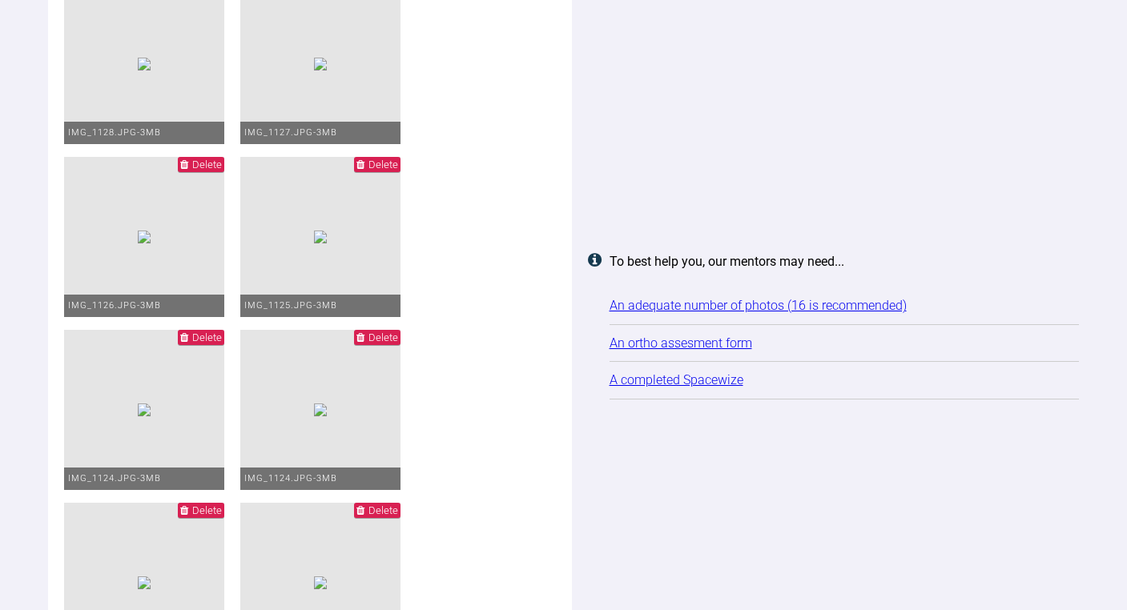
scroll to position [2717, 0]
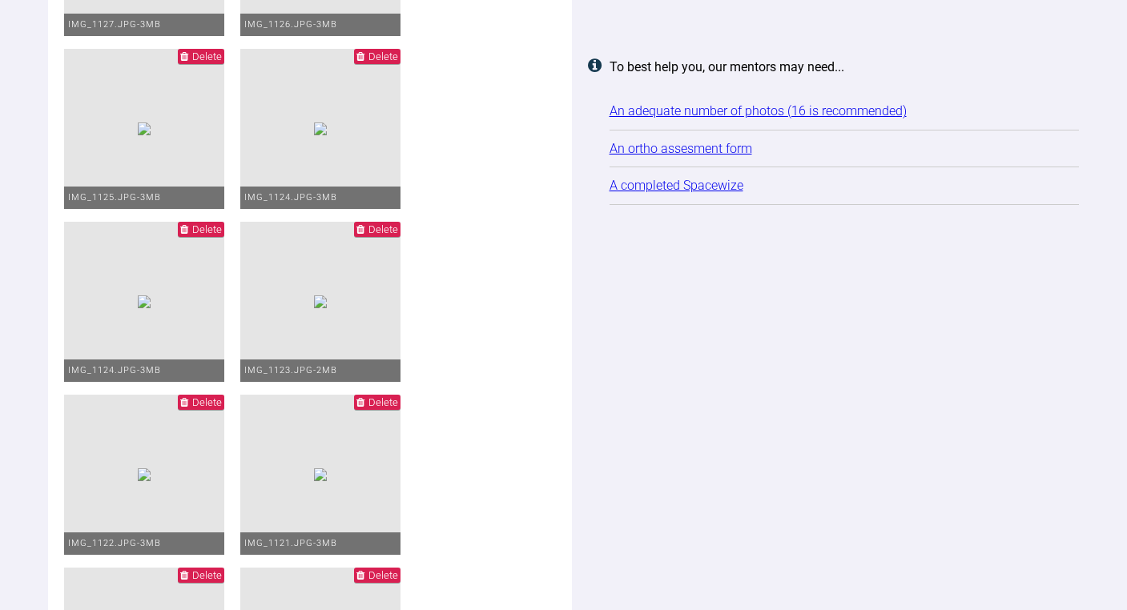
scroll to position [2822, 0]
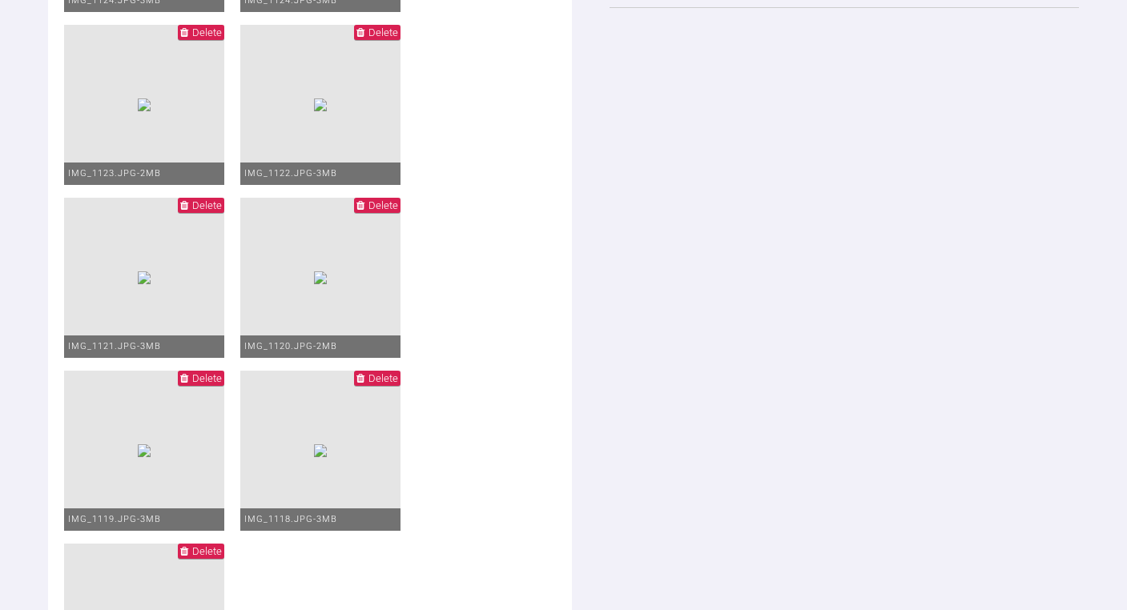
scroll to position [3044, 0]
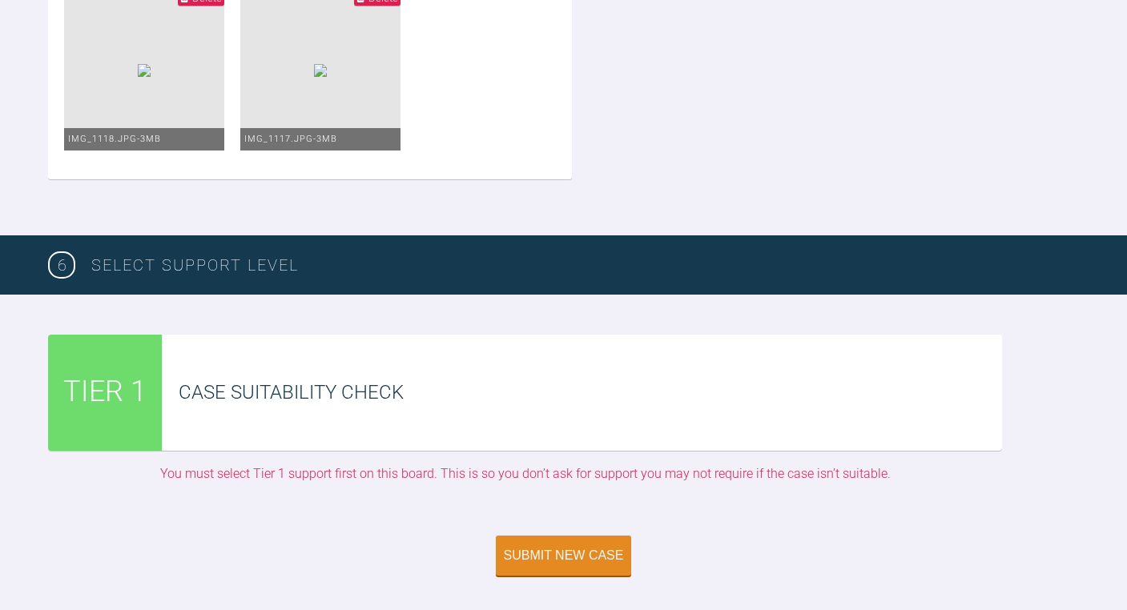
scroll to position [3399, 0]
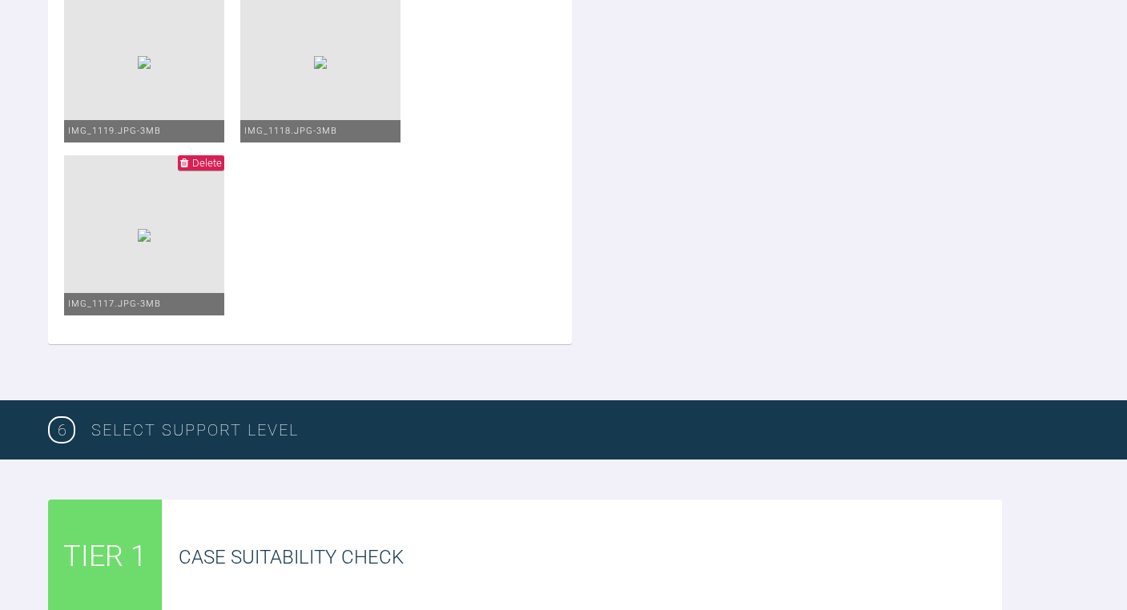
scroll to position [3224, 0]
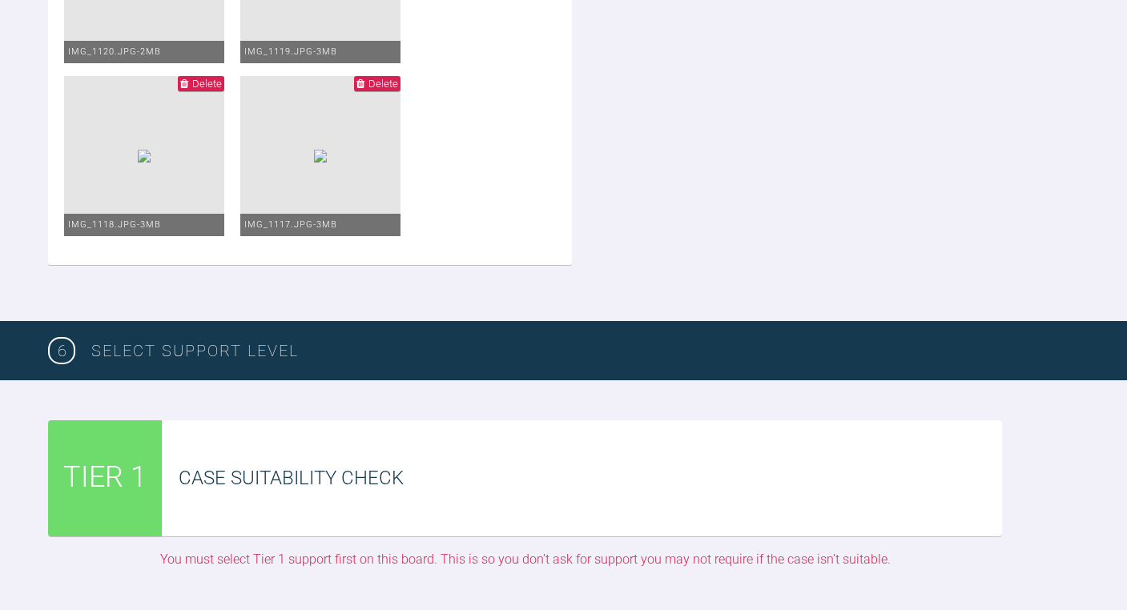
scroll to position [3139, 0]
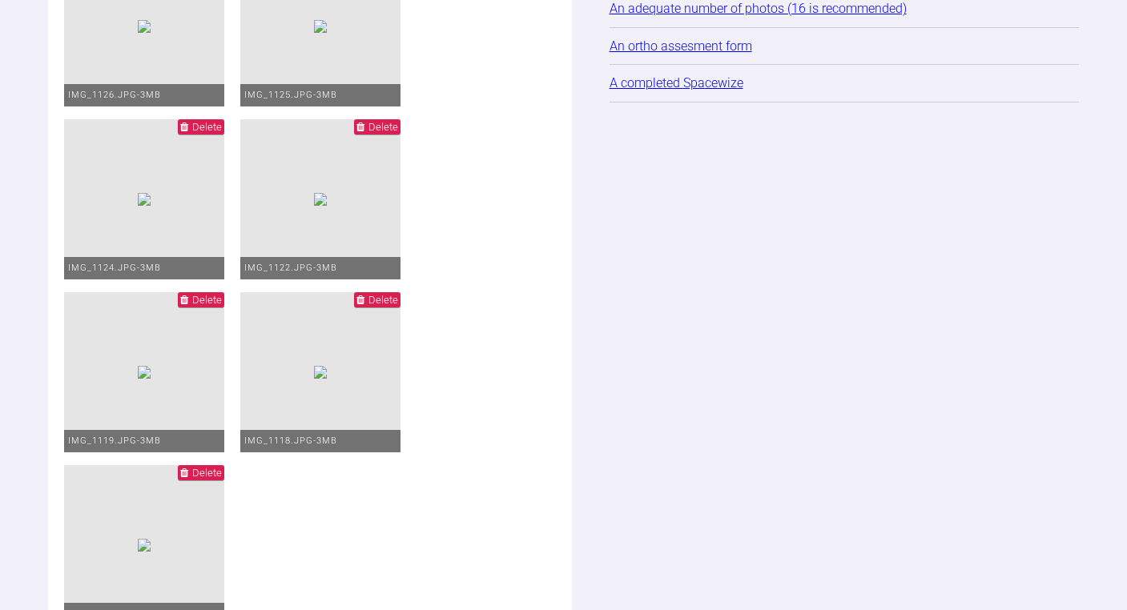
scroll to position [2748, 0]
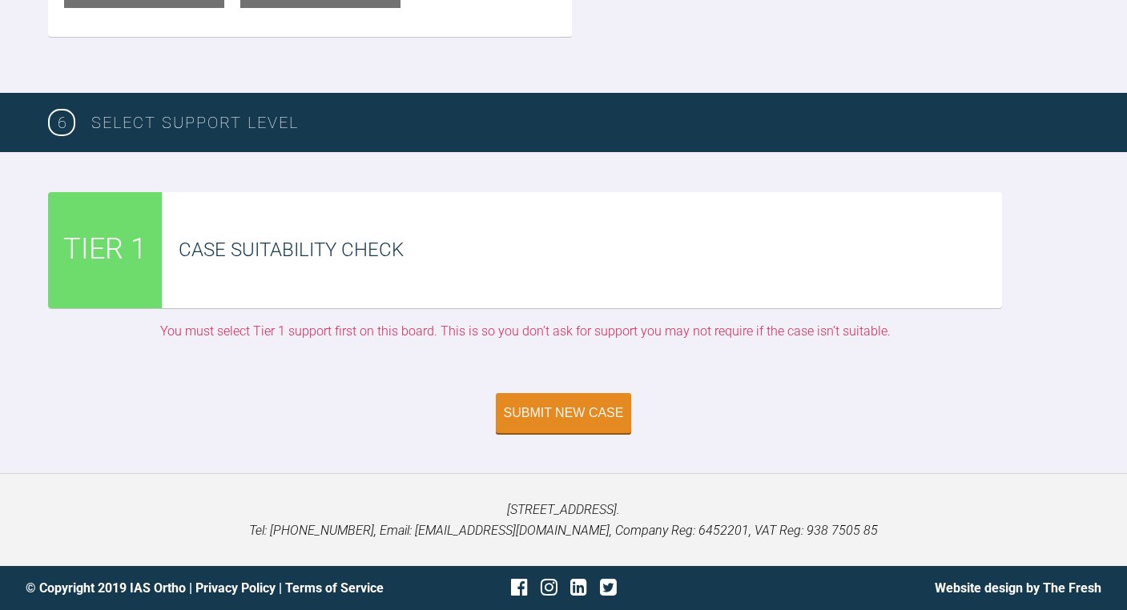
scroll to position [3328, 0]
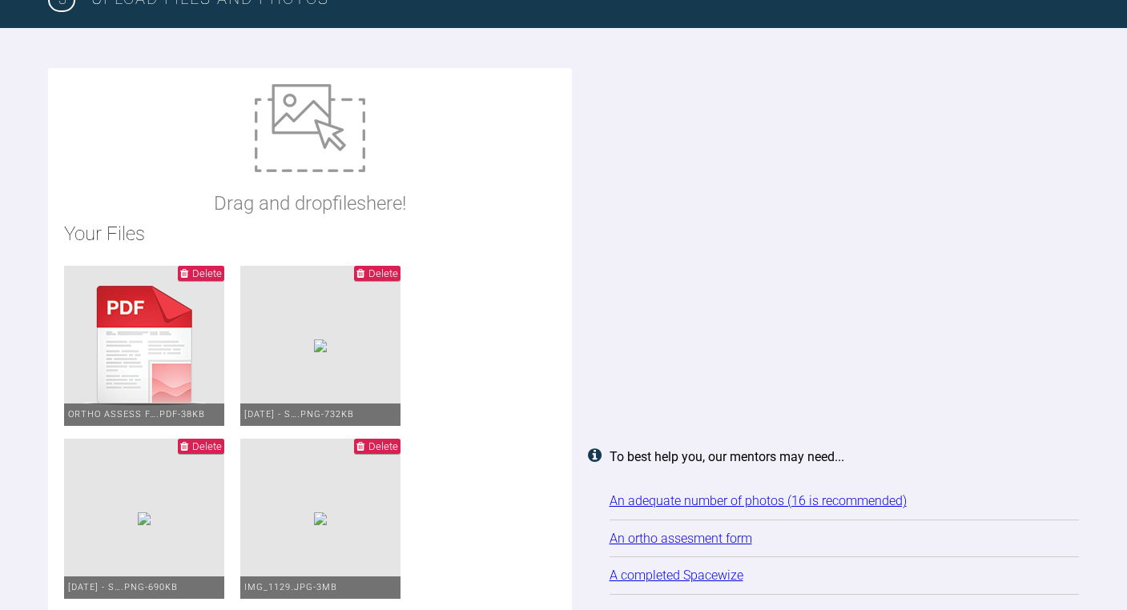
scroll to position [2057, 0]
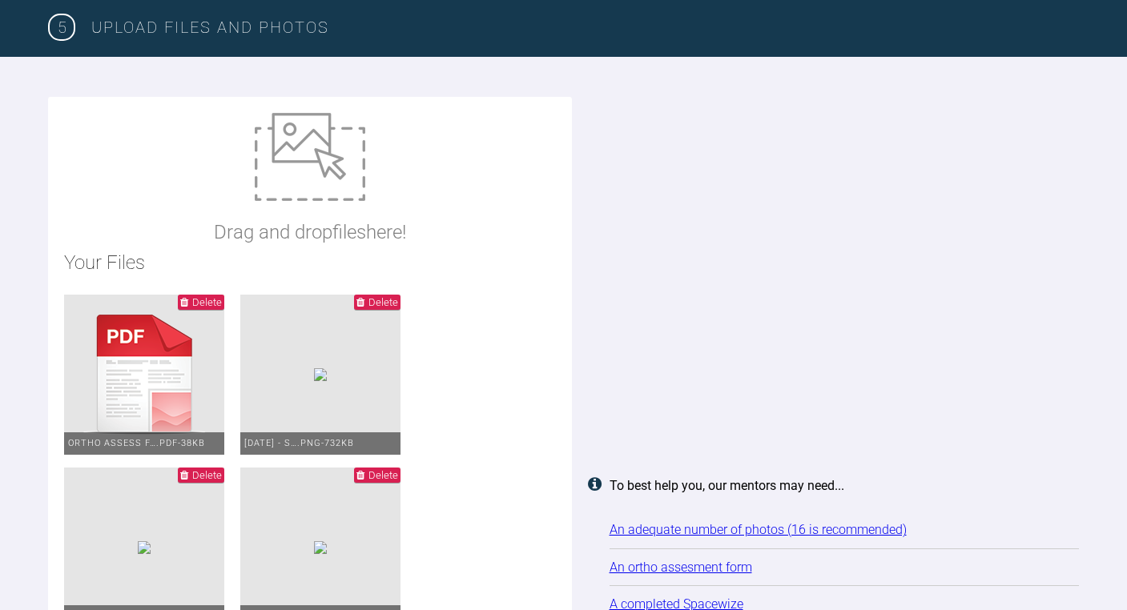
click at [293, 159] on img at bounding box center [310, 157] width 110 height 88
type input "C:\fakepath\IMG_1115.JPG"
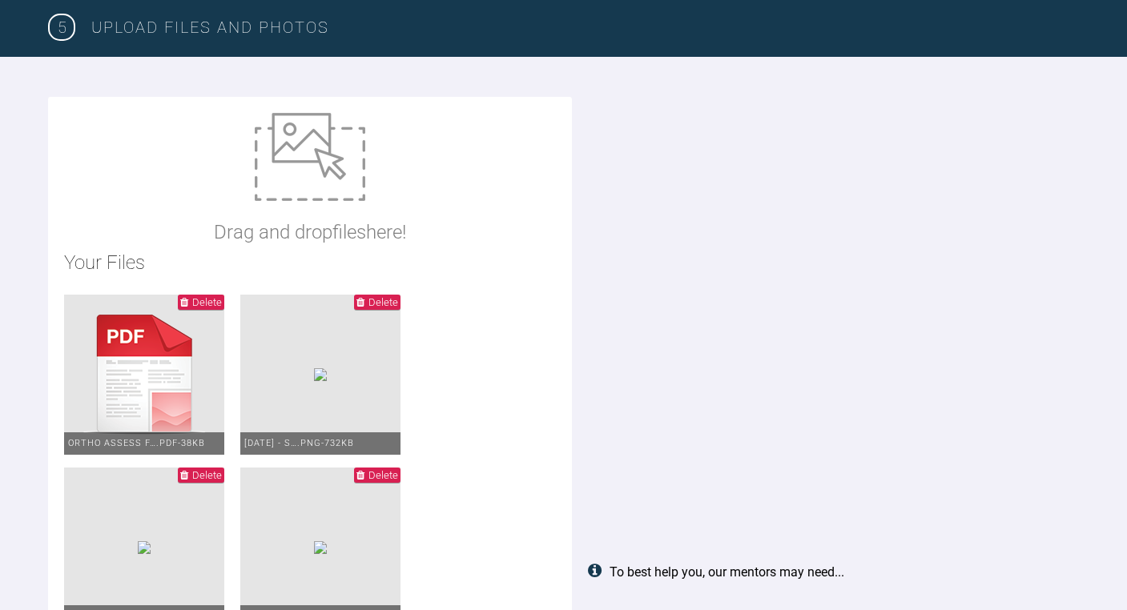
click at [291, 160] on img at bounding box center [310, 157] width 110 height 88
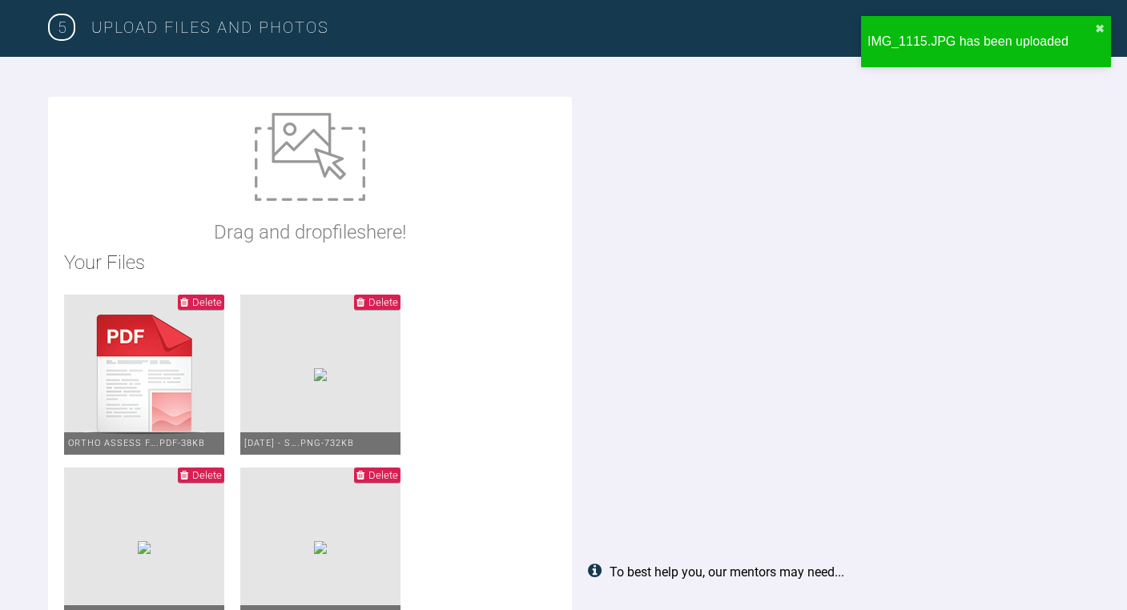
type input "C:\fakepath\IMG_1115.JPG"
click at [267, 140] on img at bounding box center [310, 157] width 110 height 88
type input "C:\fakepath\IMG_1114.JPG"
click at [292, 145] on img at bounding box center [310, 157] width 110 height 88
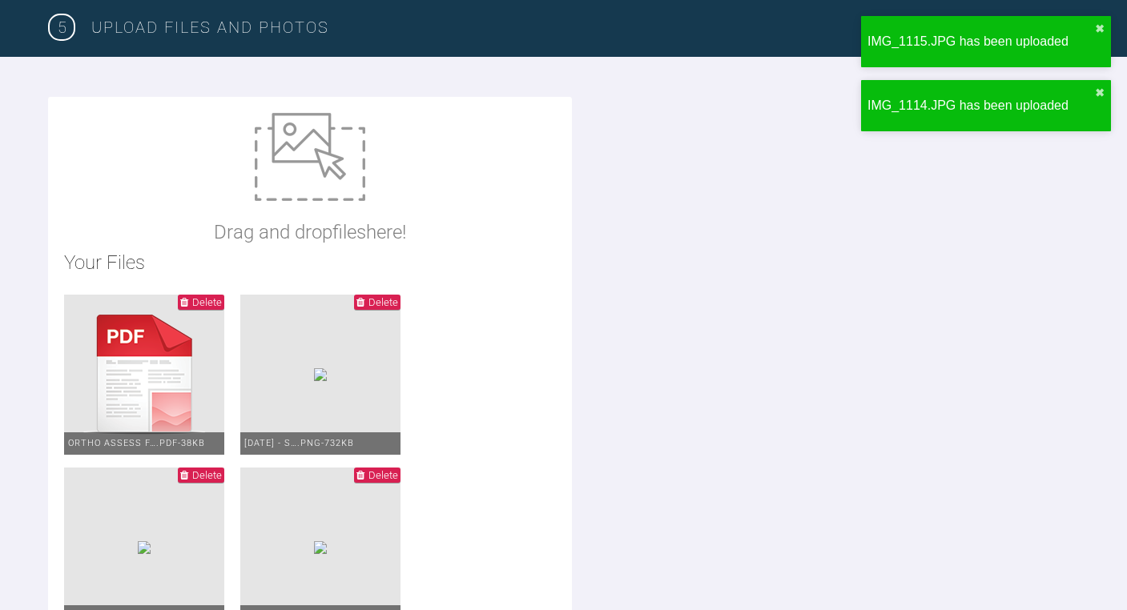
type input "C:\fakepath\IMG_1113.JPG"
click at [296, 143] on img at bounding box center [310, 157] width 110 height 88
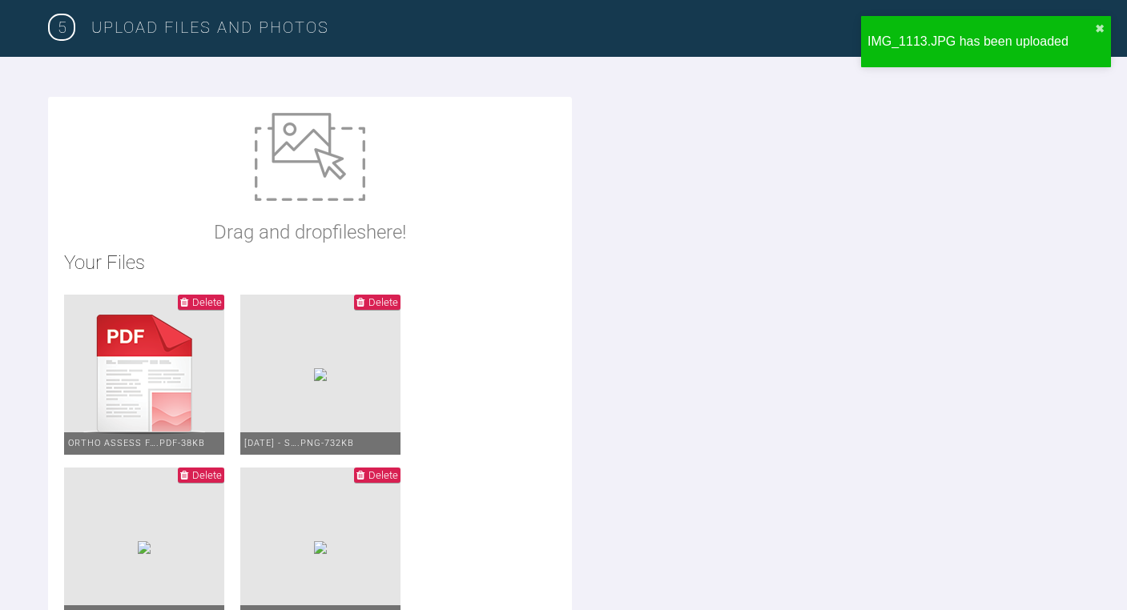
type input "C:\fakepath\IMG_1112.JPG"
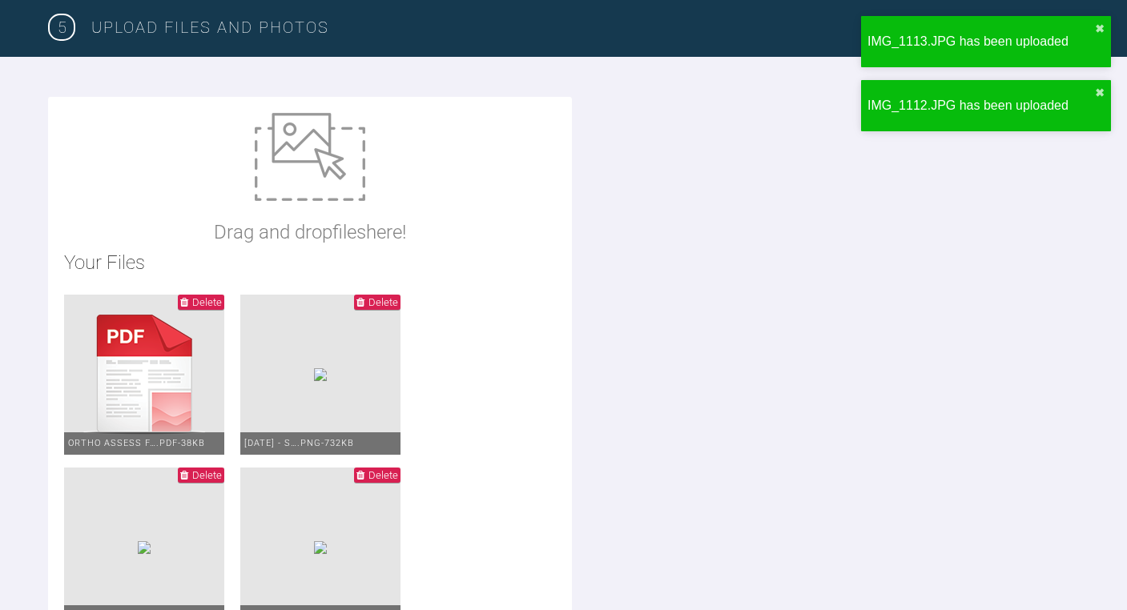
click at [325, 142] on img at bounding box center [310, 157] width 110 height 88
type input "C:\fakepath\IMG_1111.JPG"
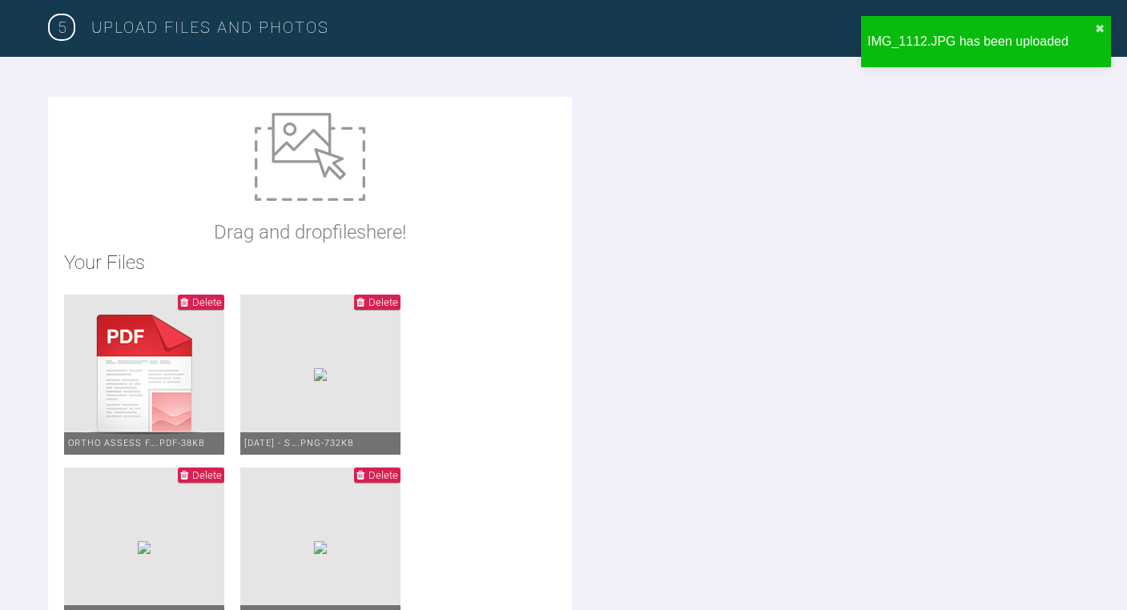
click at [287, 139] on img at bounding box center [310, 157] width 110 height 88
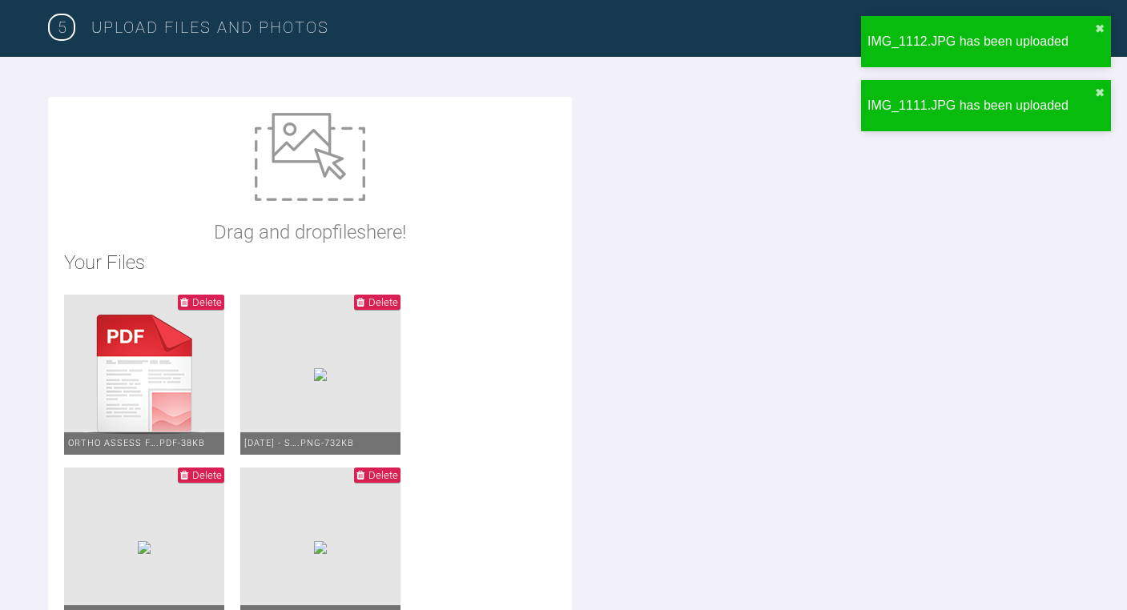
type input "C:\fakepath\IMG_1110.JPG"
click at [326, 166] on img at bounding box center [310, 157] width 110 height 88
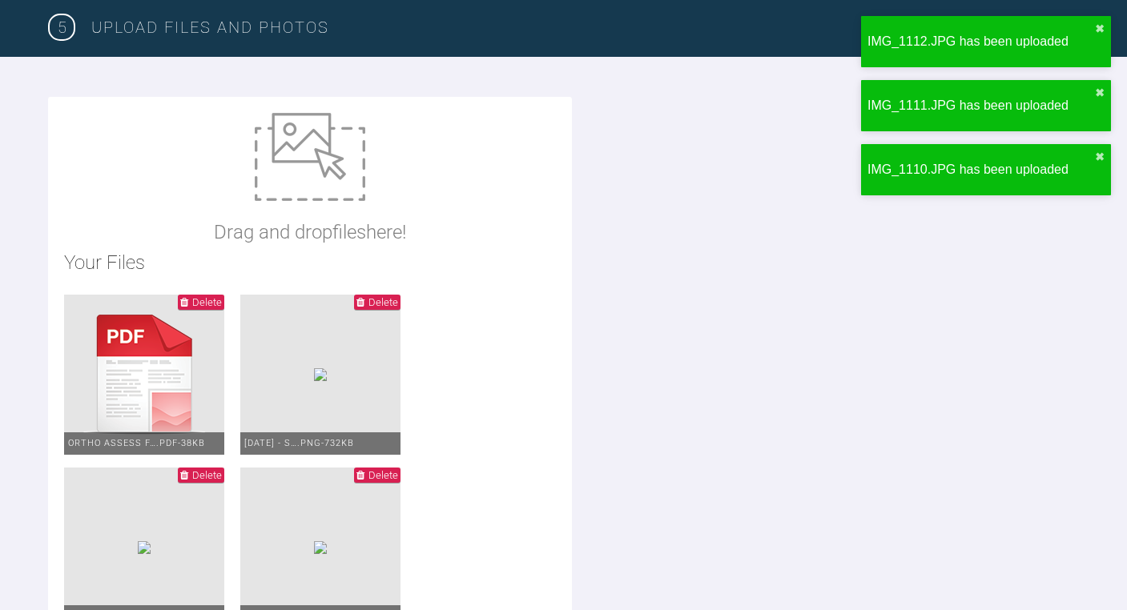
type input "C:\fakepath\IMG_1109.JPG"
click at [311, 154] on img at bounding box center [310, 157] width 110 height 88
type input "C:\fakepath\IMG_1109.JPG"
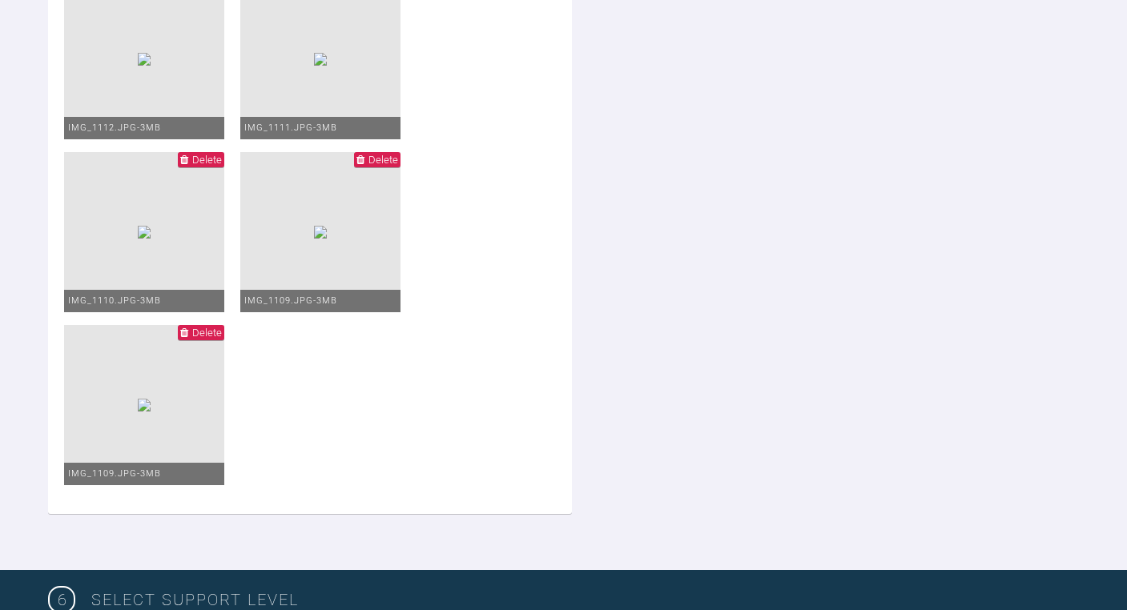
scroll to position [3413, 0]
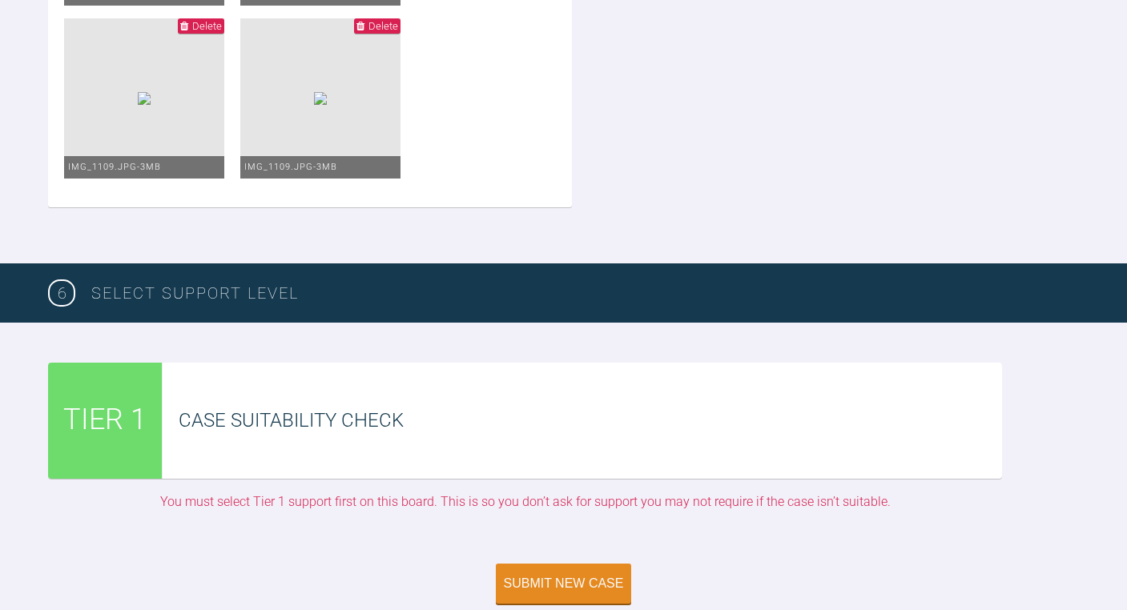
scroll to position [3553, 0]
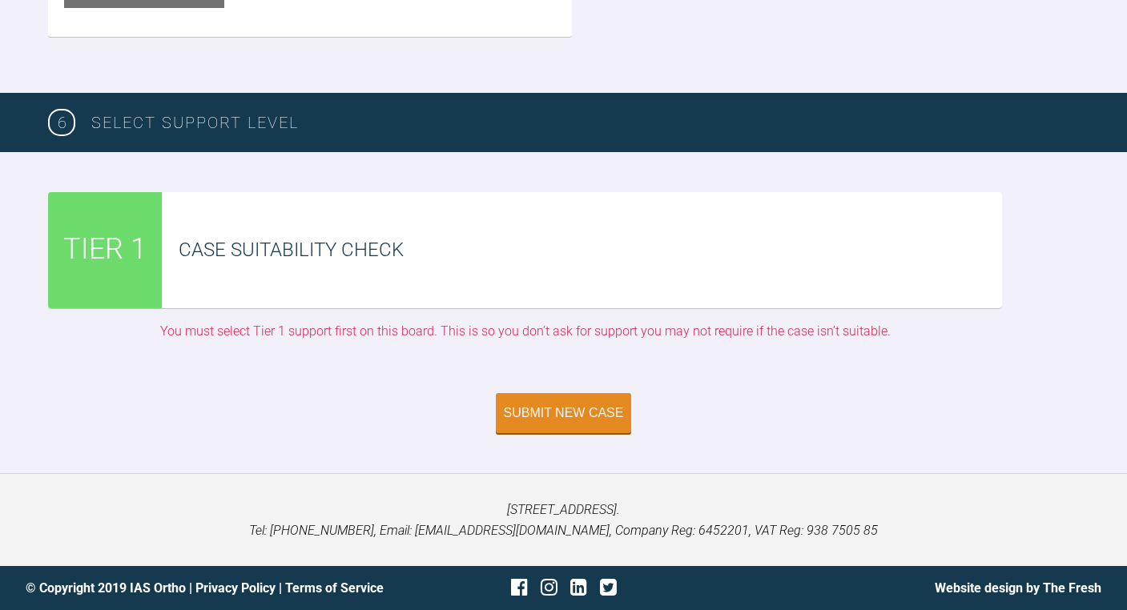
scroll to position [3736, 0]
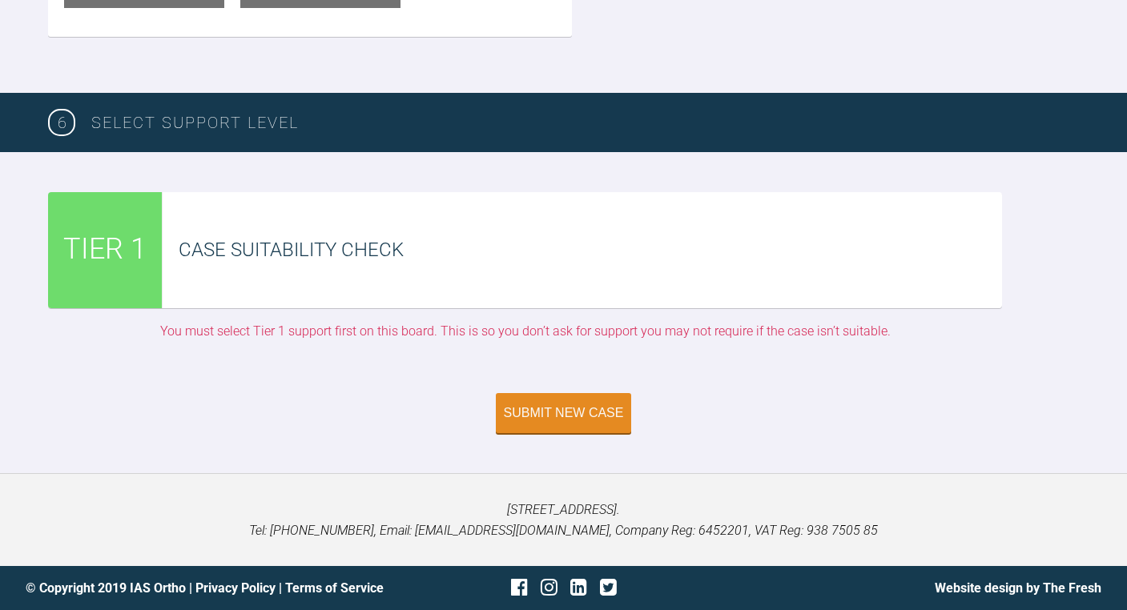
type input "C:\fakepath\IMG_1108.JPG"
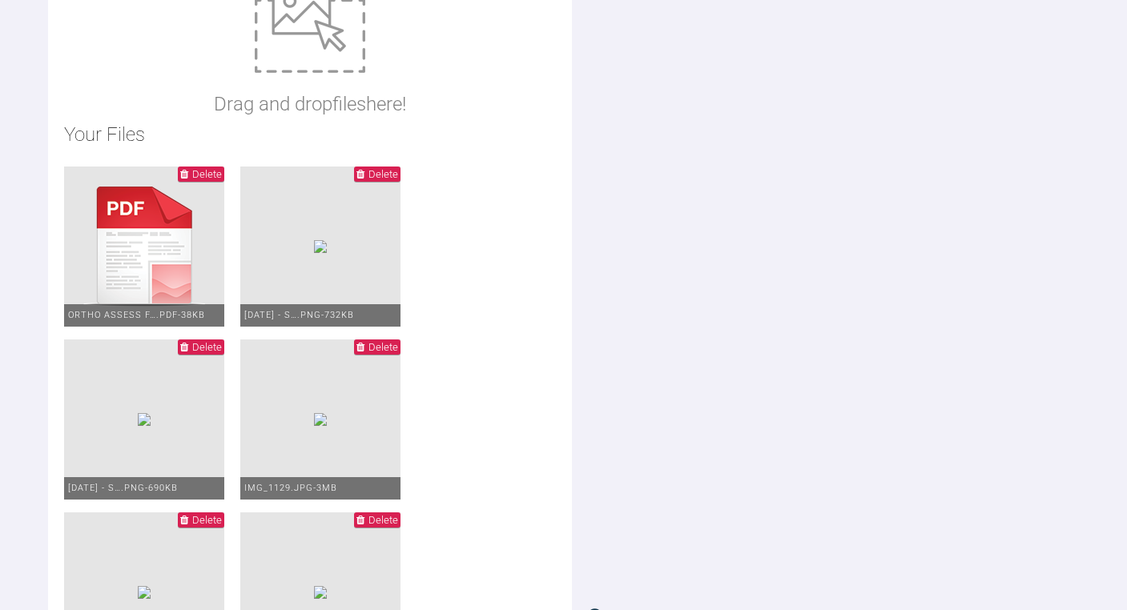
scroll to position [2182, 0]
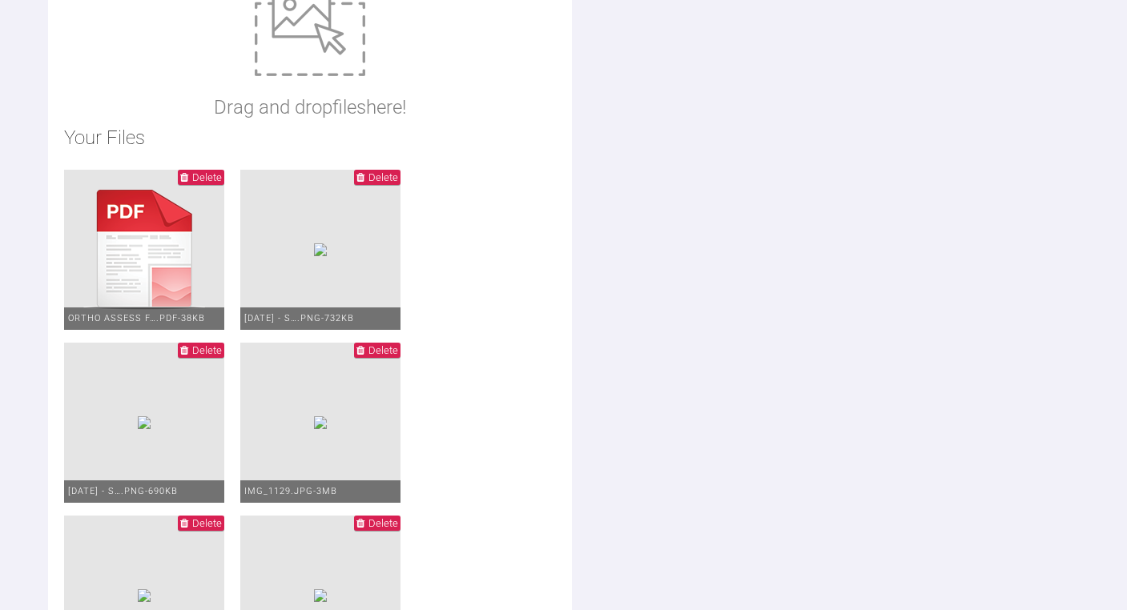
click at [288, 35] on img at bounding box center [310, 32] width 110 height 88
type input "C:\fakepath\IMG_1107.JPG"
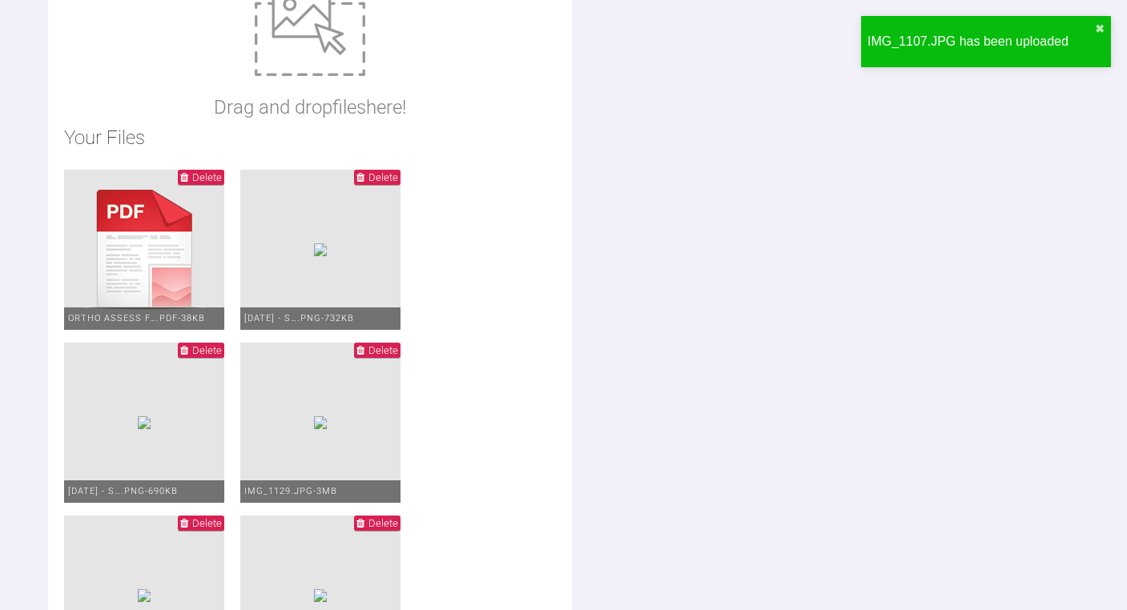
click at [331, 33] on img at bounding box center [310, 32] width 110 height 88
type input "C:\fakepath\IMG_1106.JPG"
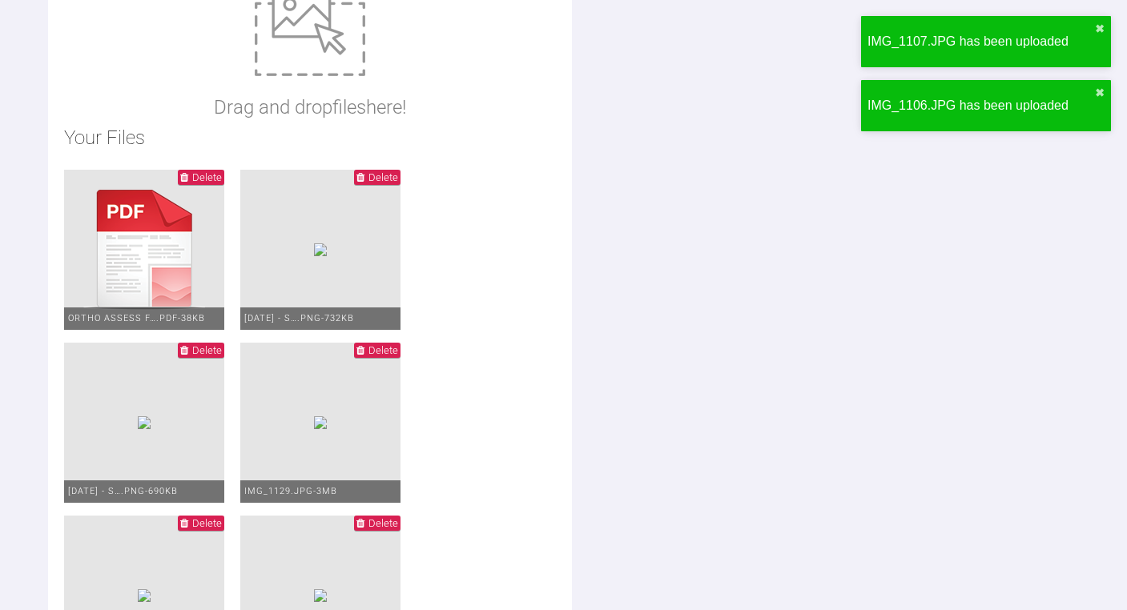
drag, startPoint x: 448, startPoint y: 119, endPoint x: 415, endPoint y: 105, distance: 36.3
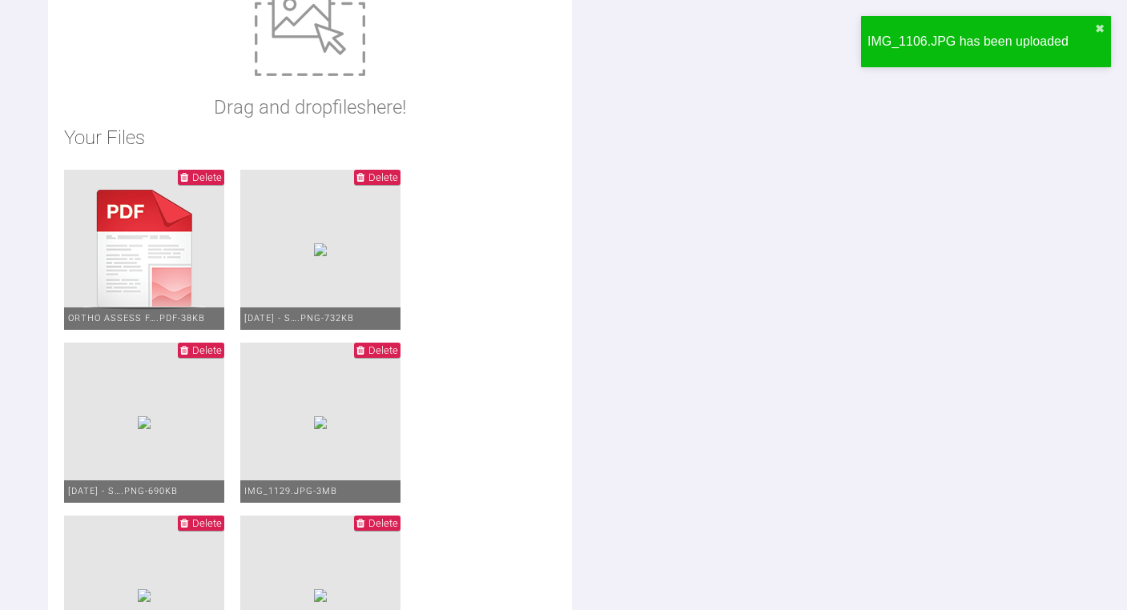
click at [294, 27] on img at bounding box center [310, 32] width 110 height 88
type input "C:\fakepath\IMG_1105.JPG"
click at [333, 38] on img at bounding box center [310, 32] width 110 height 88
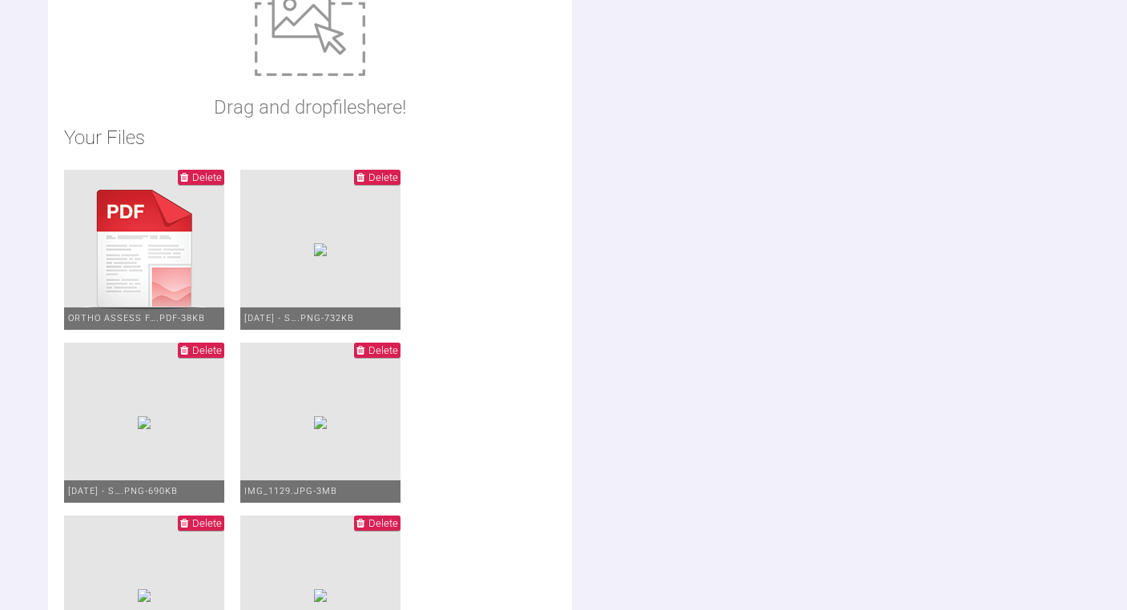
type input "C:\fakepath\IMG_1104.JPG"
click at [320, 28] on img at bounding box center [310, 32] width 110 height 88
type input "C:\fakepath\IMG_1103.JPG"
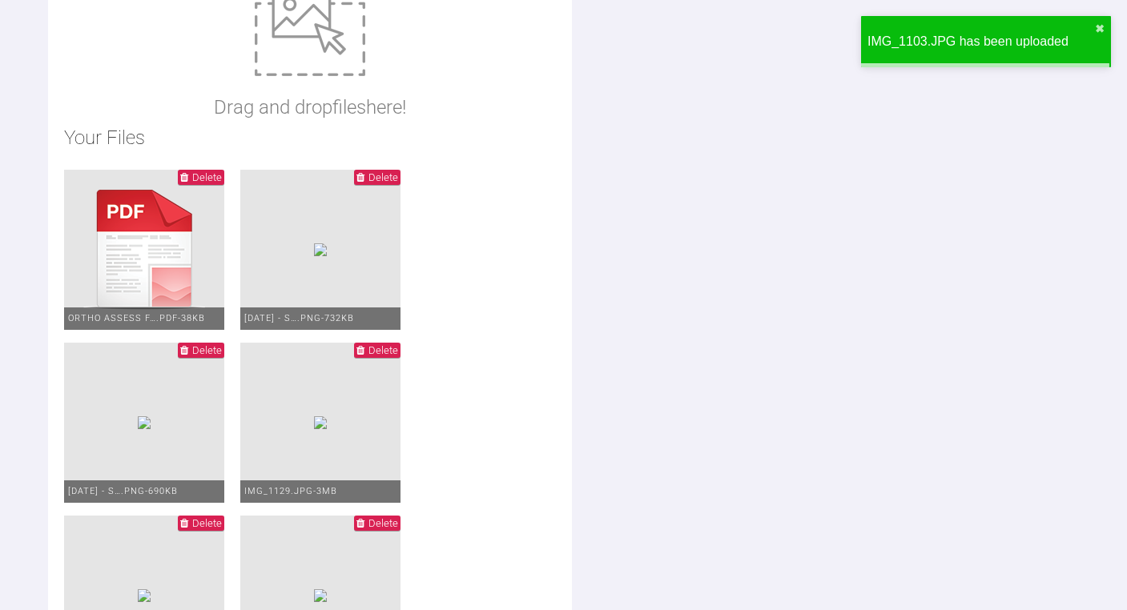
click at [306, 26] on img at bounding box center [310, 32] width 110 height 88
type input "C:\fakepath\IMG_1102.JPG"
click at [307, 38] on img at bounding box center [310, 32] width 110 height 88
type input "C:\fakepath\IMG_1101.JPG"
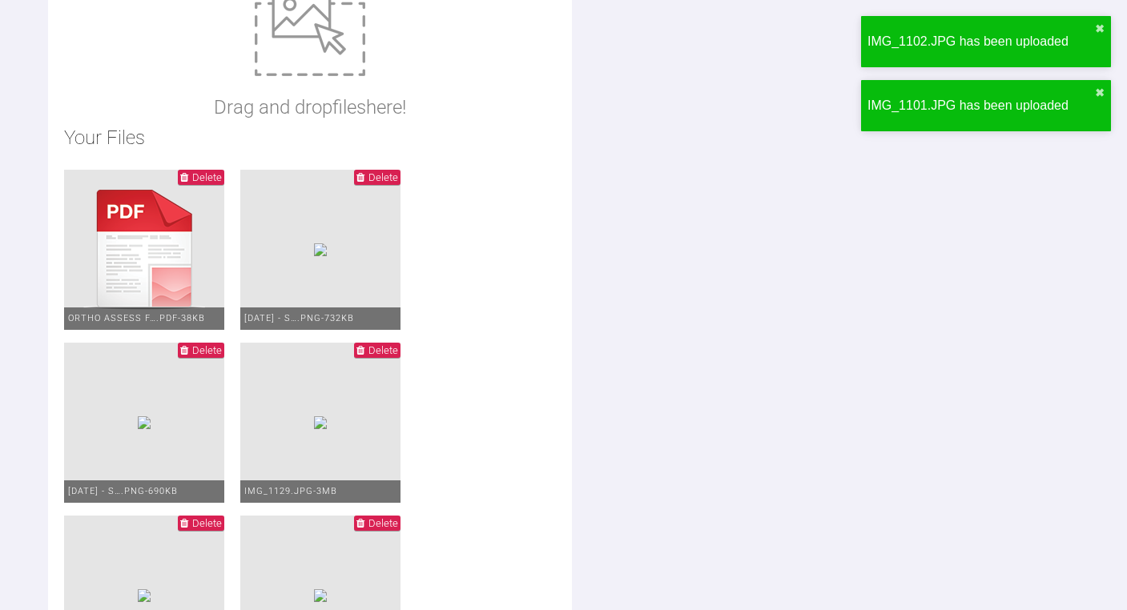
click at [321, 30] on img at bounding box center [310, 32] width 110 height 88
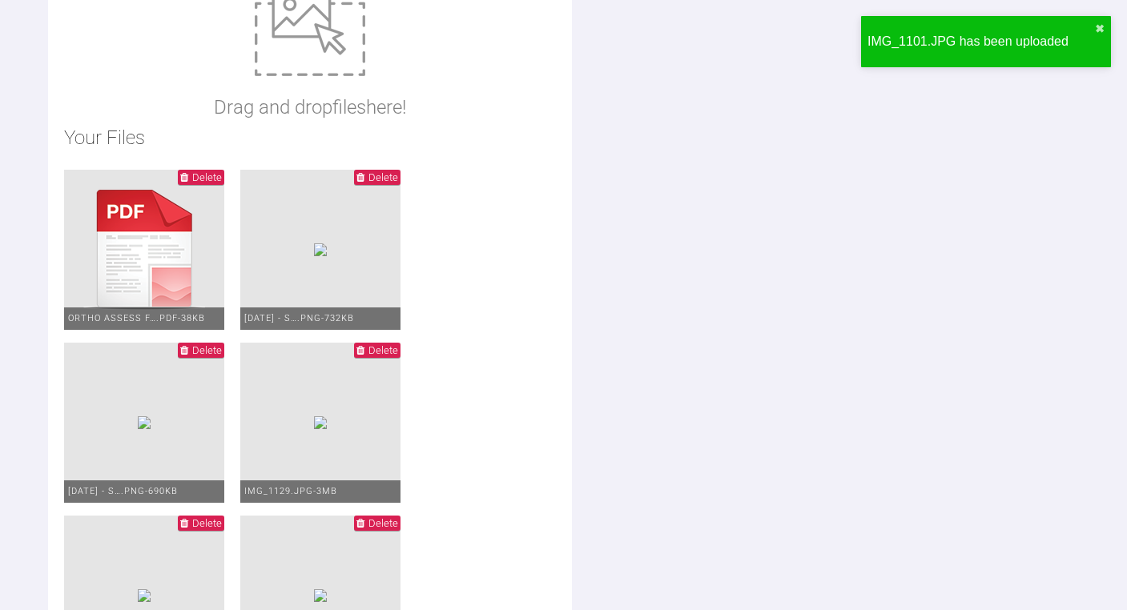
type input "C:\fakepath\IMG_1100.JPG"
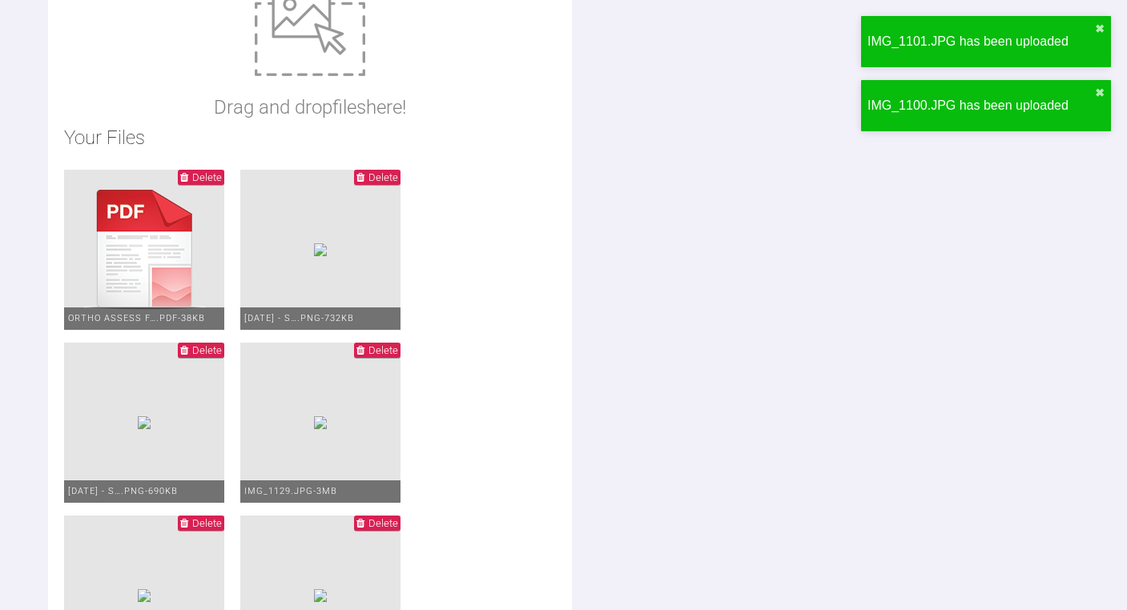
click at [331, 34] on img at bounding box center [310, 32] width 110 height 88
type input "C:\fakepath\IMG_1099.JPG"
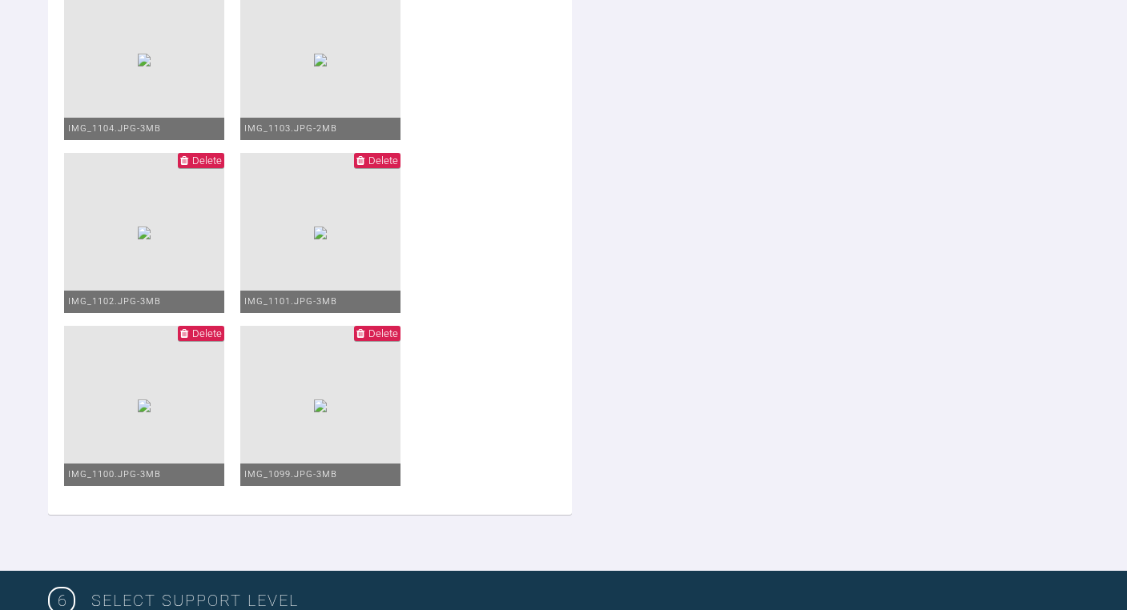
scroll to position [3762, 0]
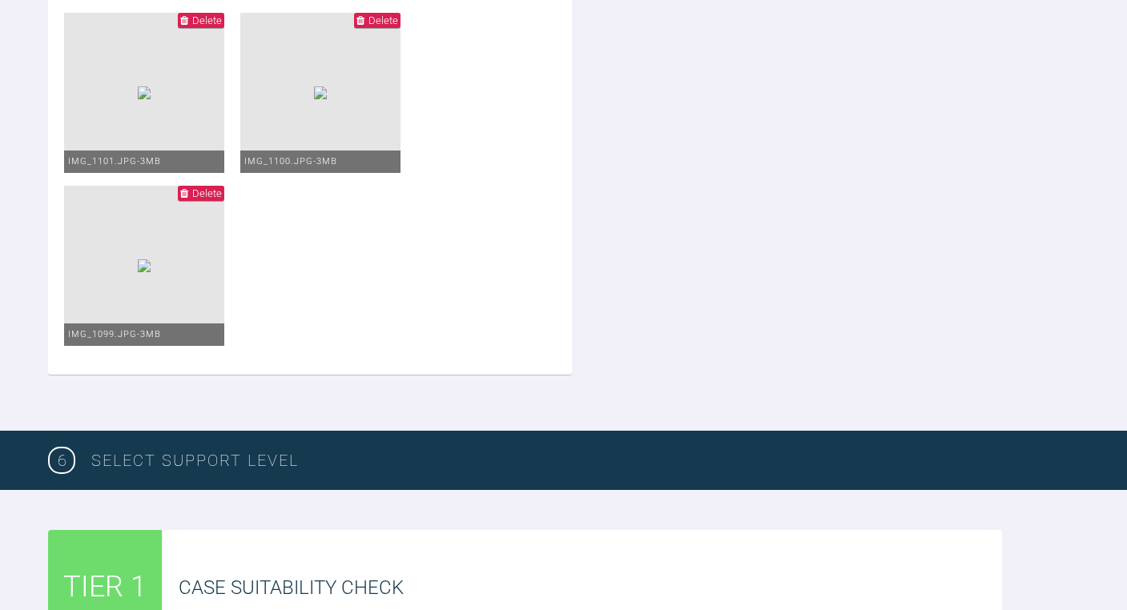
scroll to position [3896, 0]
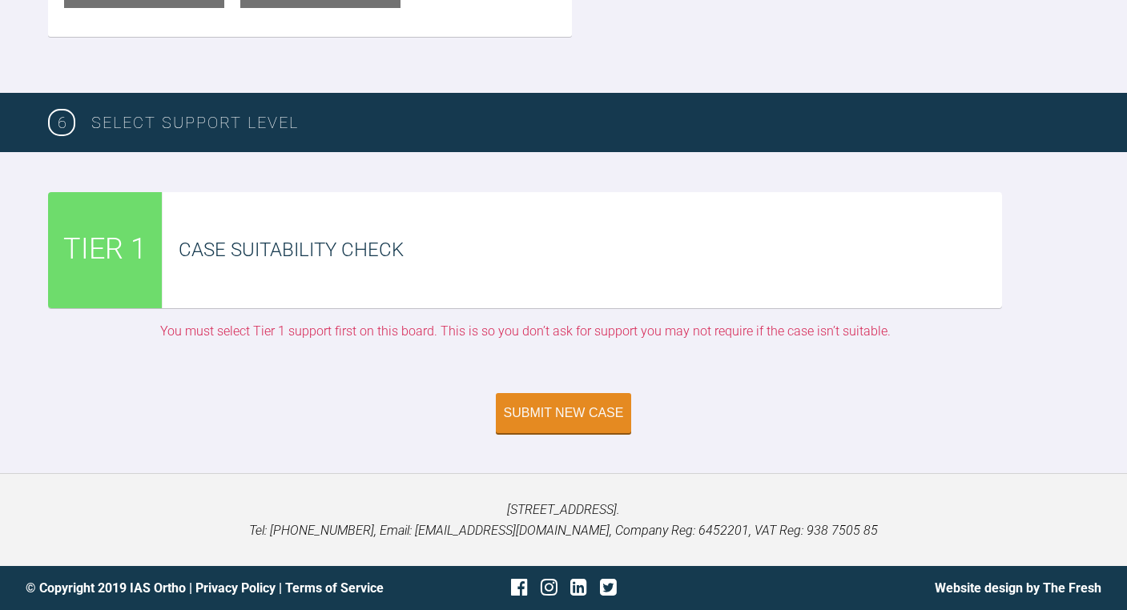
scroll to position [4067, 0]
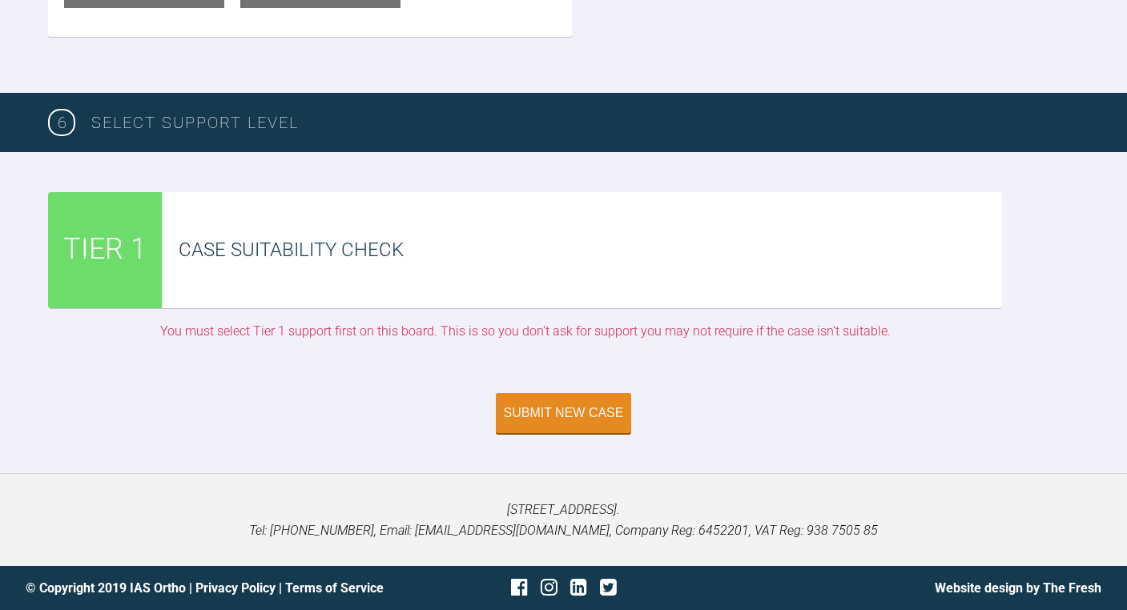
click at [573, 410] on div "Submit New Case" at bounding box center [564, 415] width 120 height 14
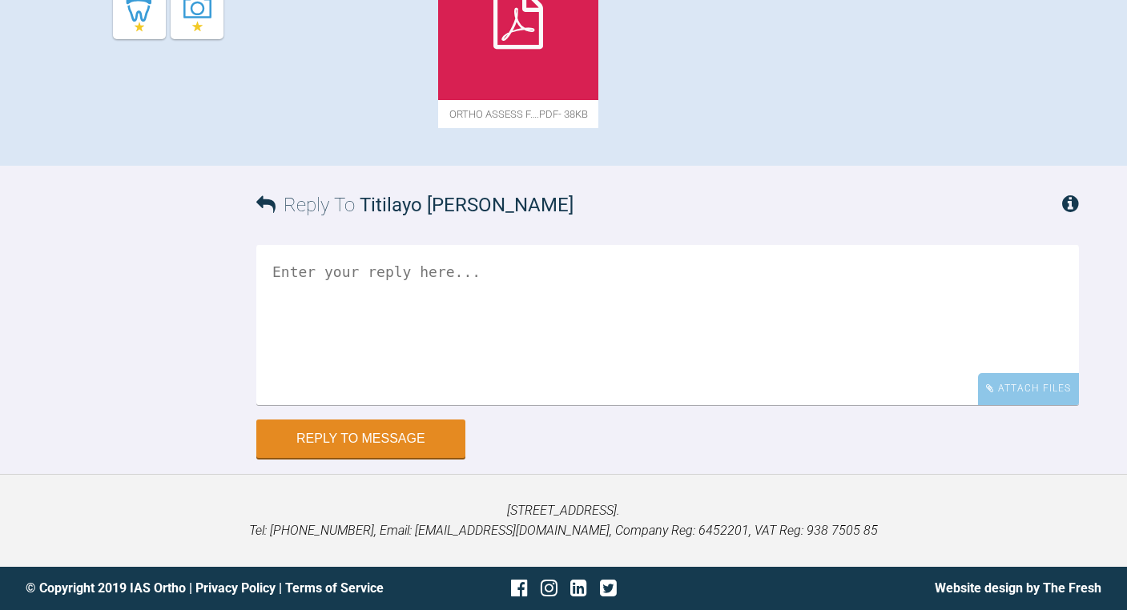
scroll to position [704, 0]
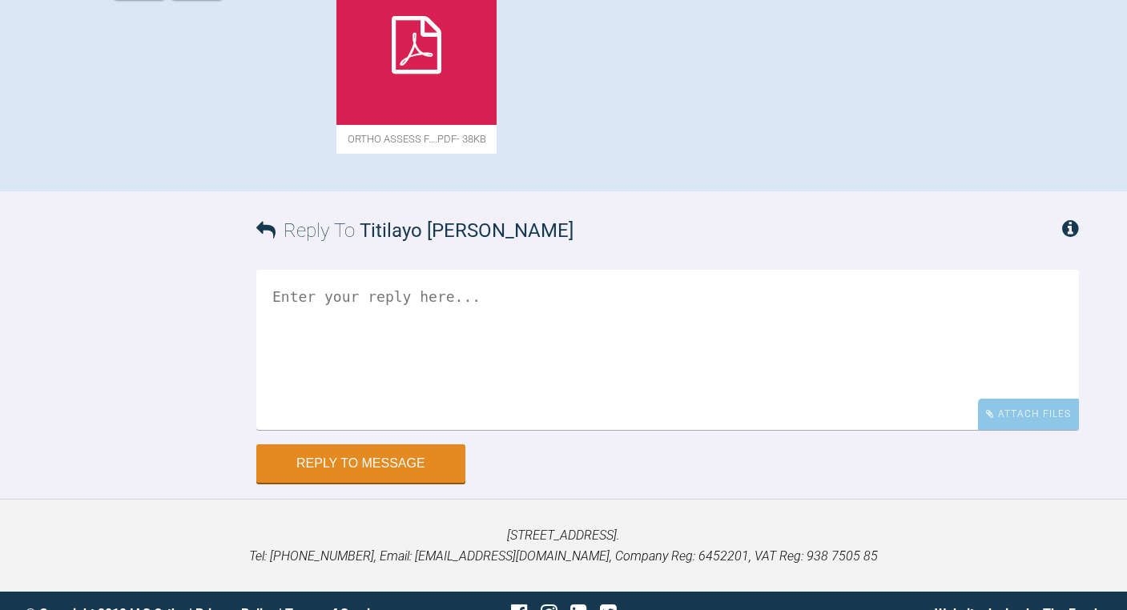
click at [325, 430] on textarea at bounding box center [667, 350] width 822 height 160
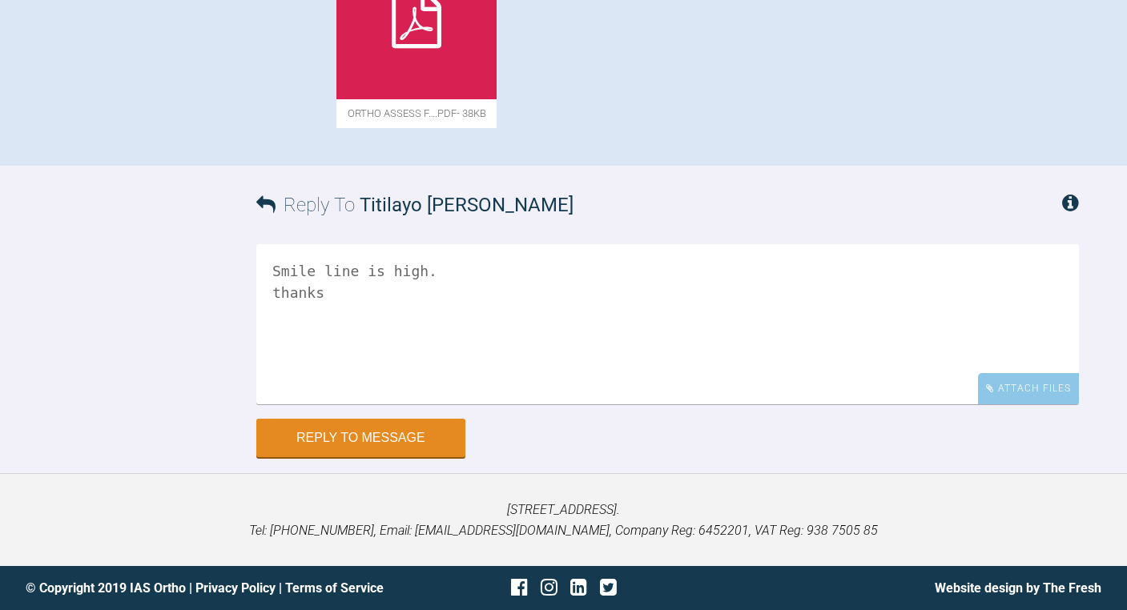
scroll to position [990, 0]
type textarea "Smile line is high. thanks"
click at [368, 430] on button "Reply to Message" at bounding box center [360, 439] width 209 height 38
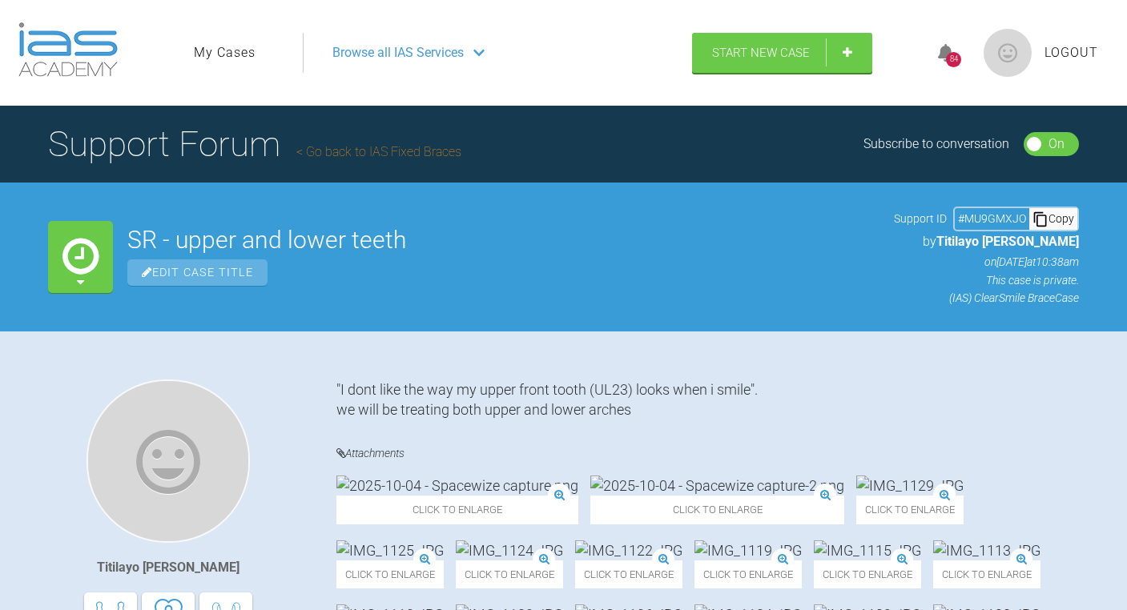
scroll to position [0, 0]
click at [1006, 61] on img at bounding box center [1007, 53] width 48 height 48
